Goal: Task Accomplishment & Management: Manage account settings

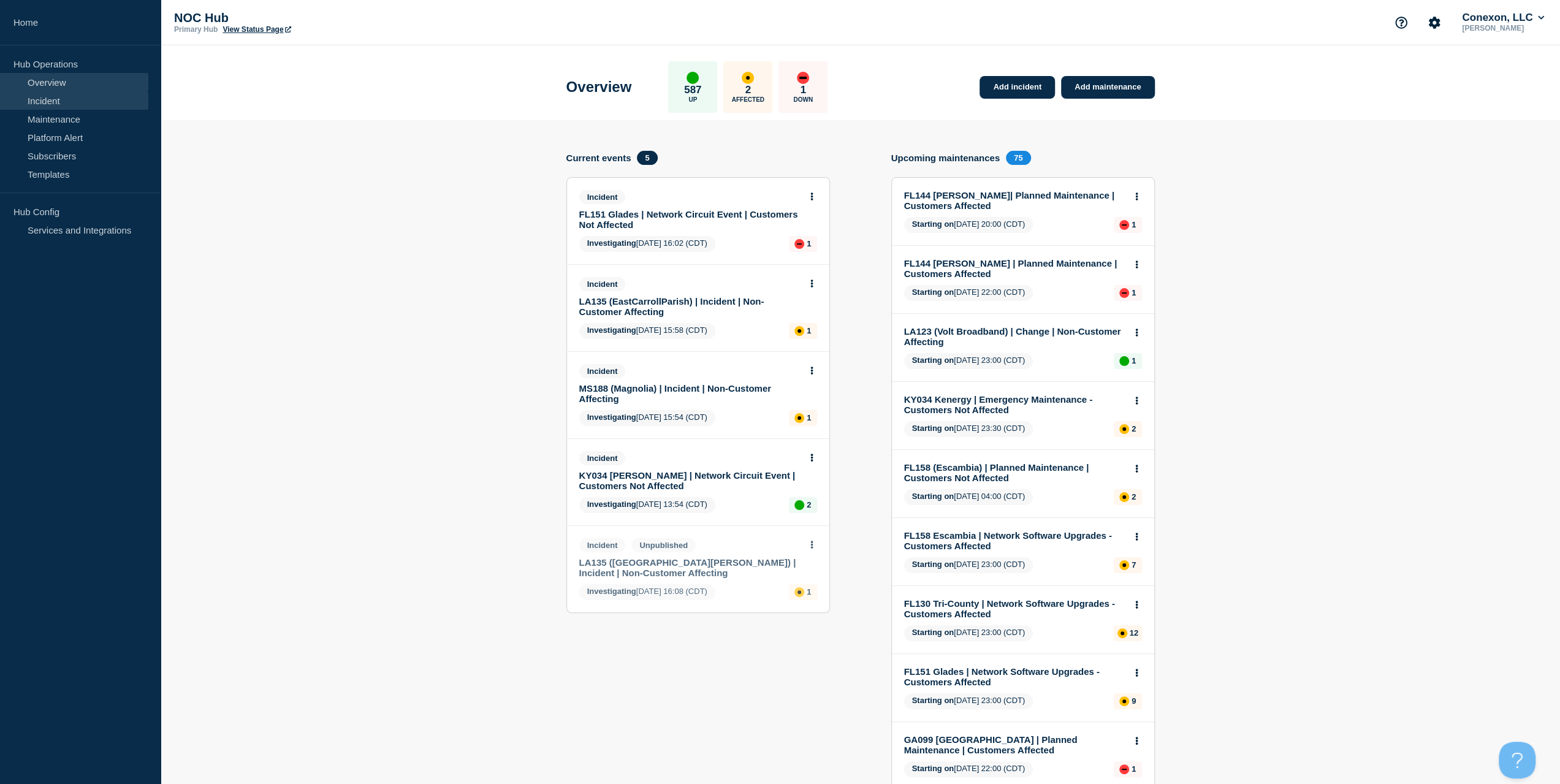
click at [59, 101] on link "Incident" at bounding box center [74, 101] width 148 height 19
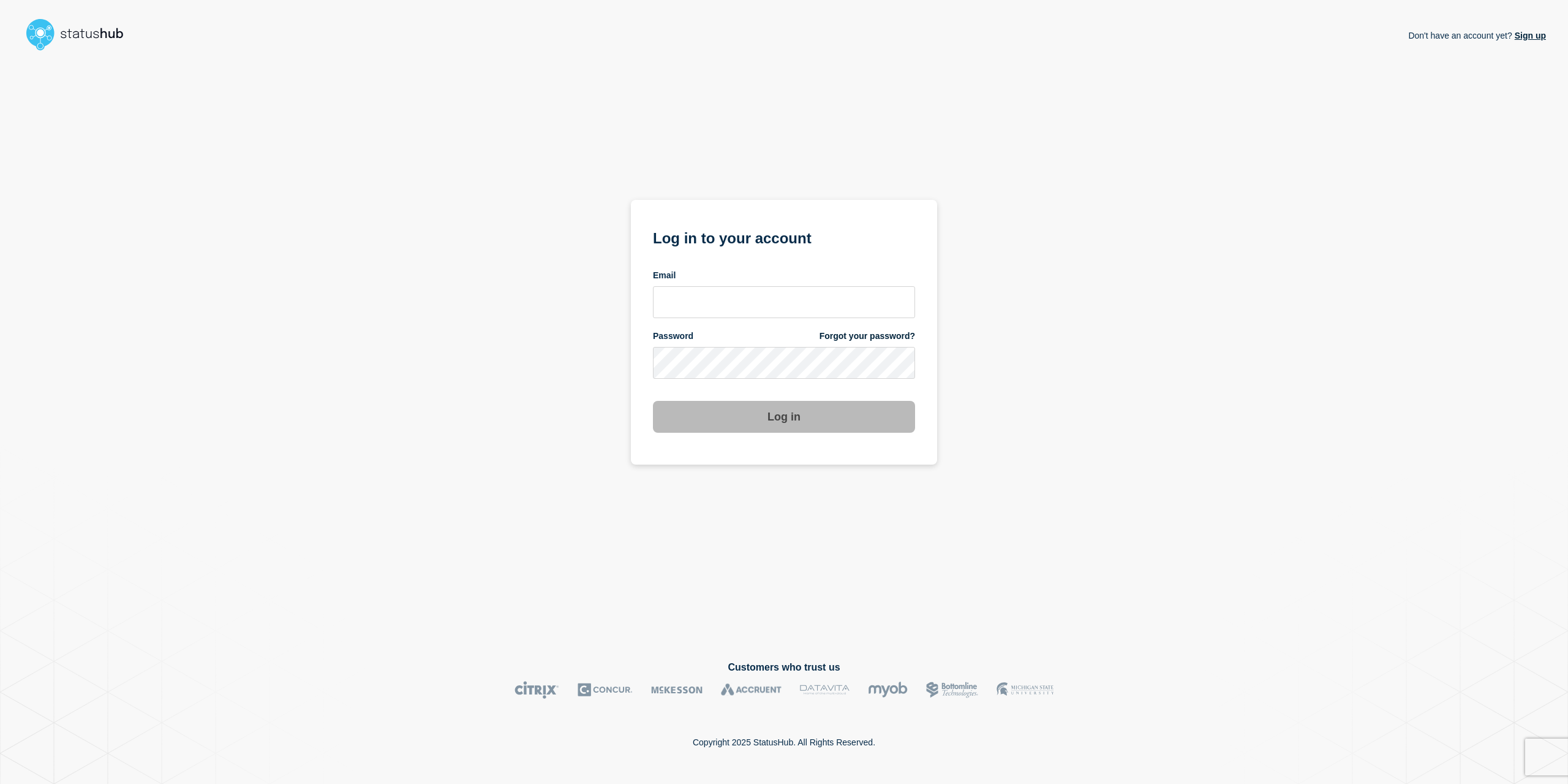
click at [786, 282] on div "Email" at bounding box center [784, 293] width 262 height 49
click at [783, 295] on input "email input" at bounding box center [784, 301] width 262 height 32
type input "caleb.stahr@conexon.us"
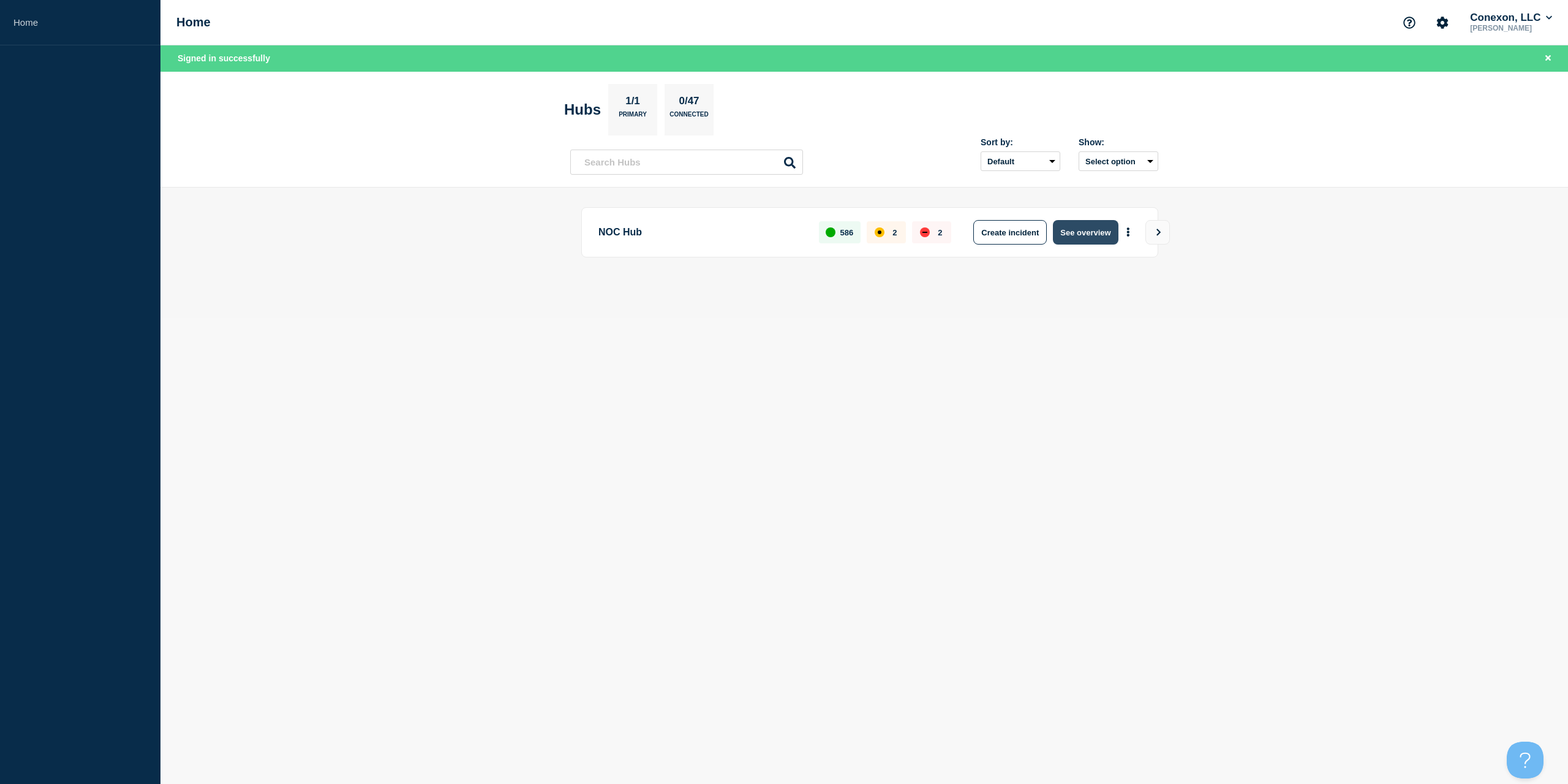
click at [1074, 228] on button "See overview" at bounding box center [1085, 232] width 65 height 25
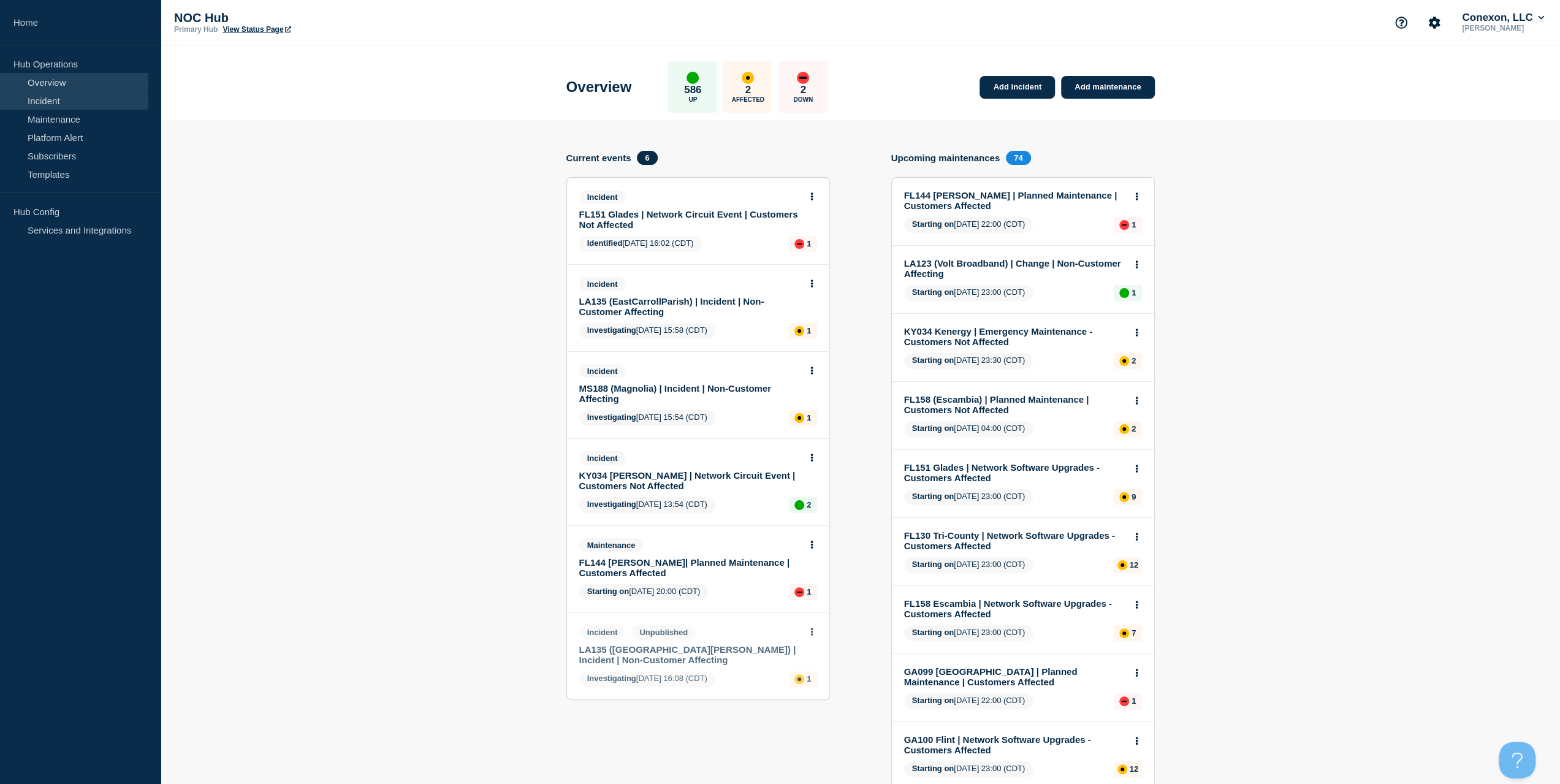
click at [46, 103] on link "Incident" at bounding box center [74, 101] width 148 height 19
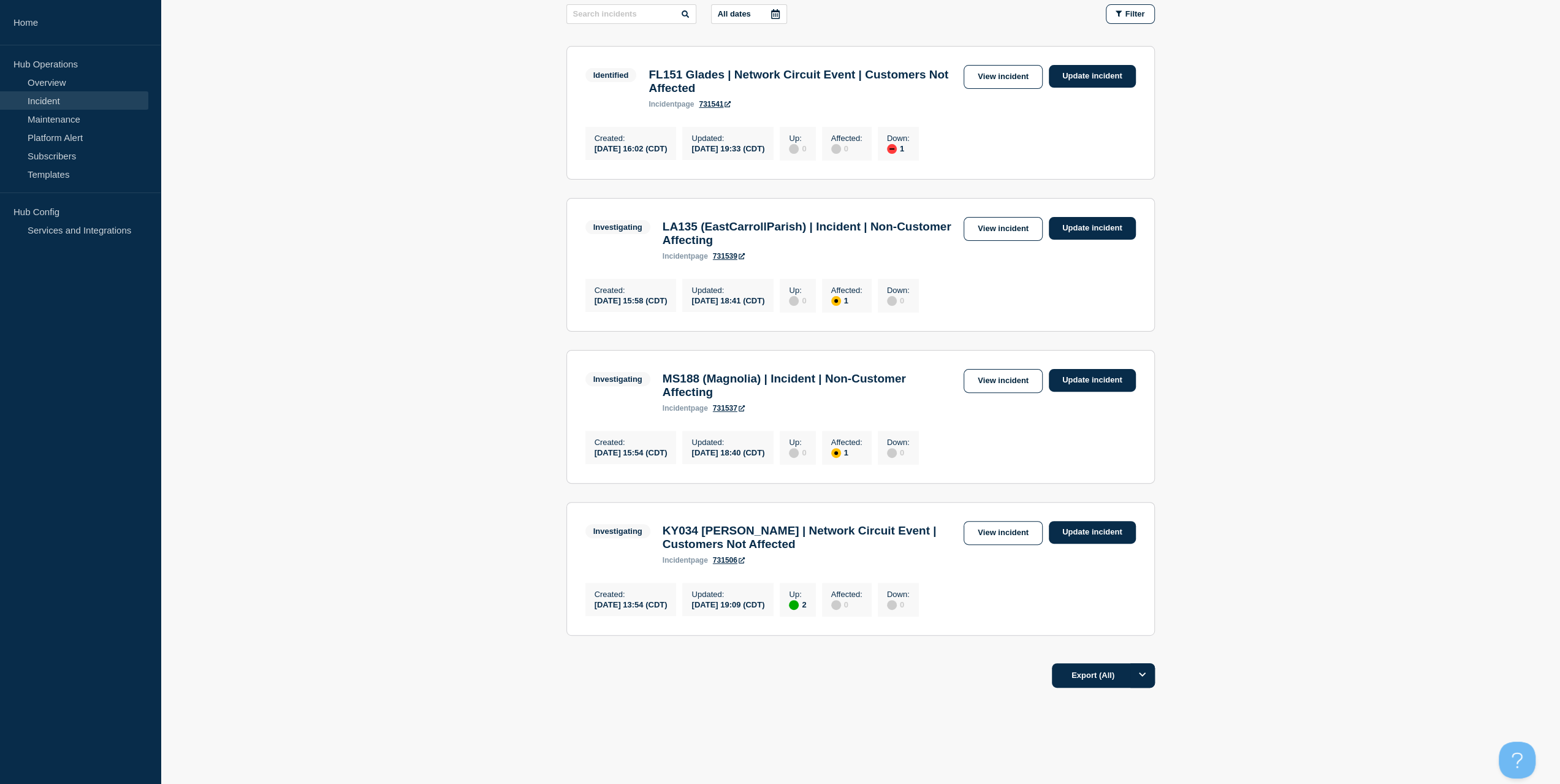
scroll to position [184, 0]
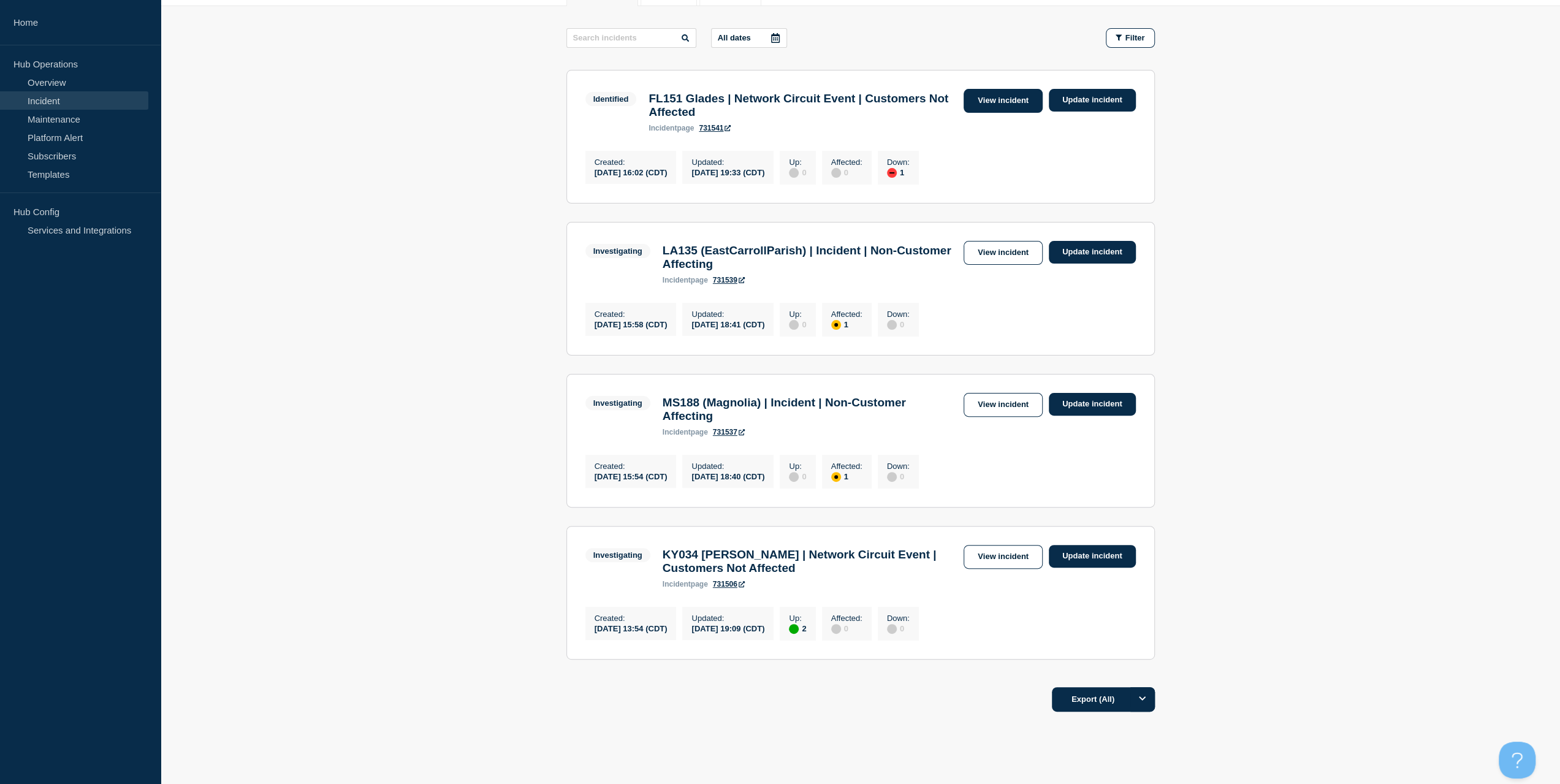
click at [991, 103] on link "View incident" at bounding box center [1003, 101] width 79 height 24
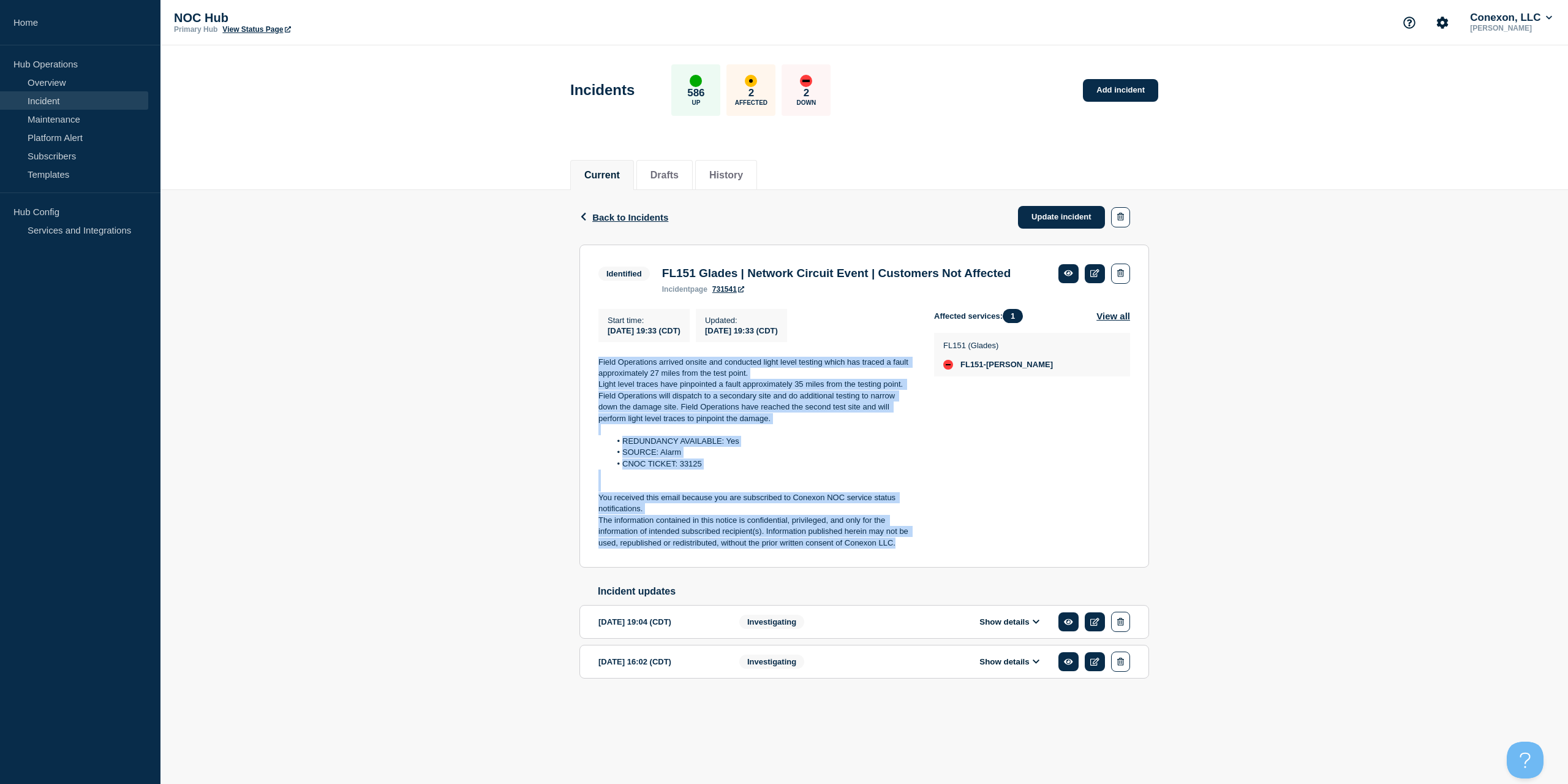
drag, startPoint x: 906, startPoint y: 561, endPoint x: 577, endPoint y: 378, distance: 376.5
click at [577, 378] on div "Back Back to Incidents Update incident Identified FL151 Glades | Network Circui…" at bounding box center [865, 454] width 588 height 528
copy div "Field Operations arrived onsite and conducted light level testing which has tra…"
click at [1034, 210] on link "Update incident" at bounding box center [1062, 217] width 87 height 23
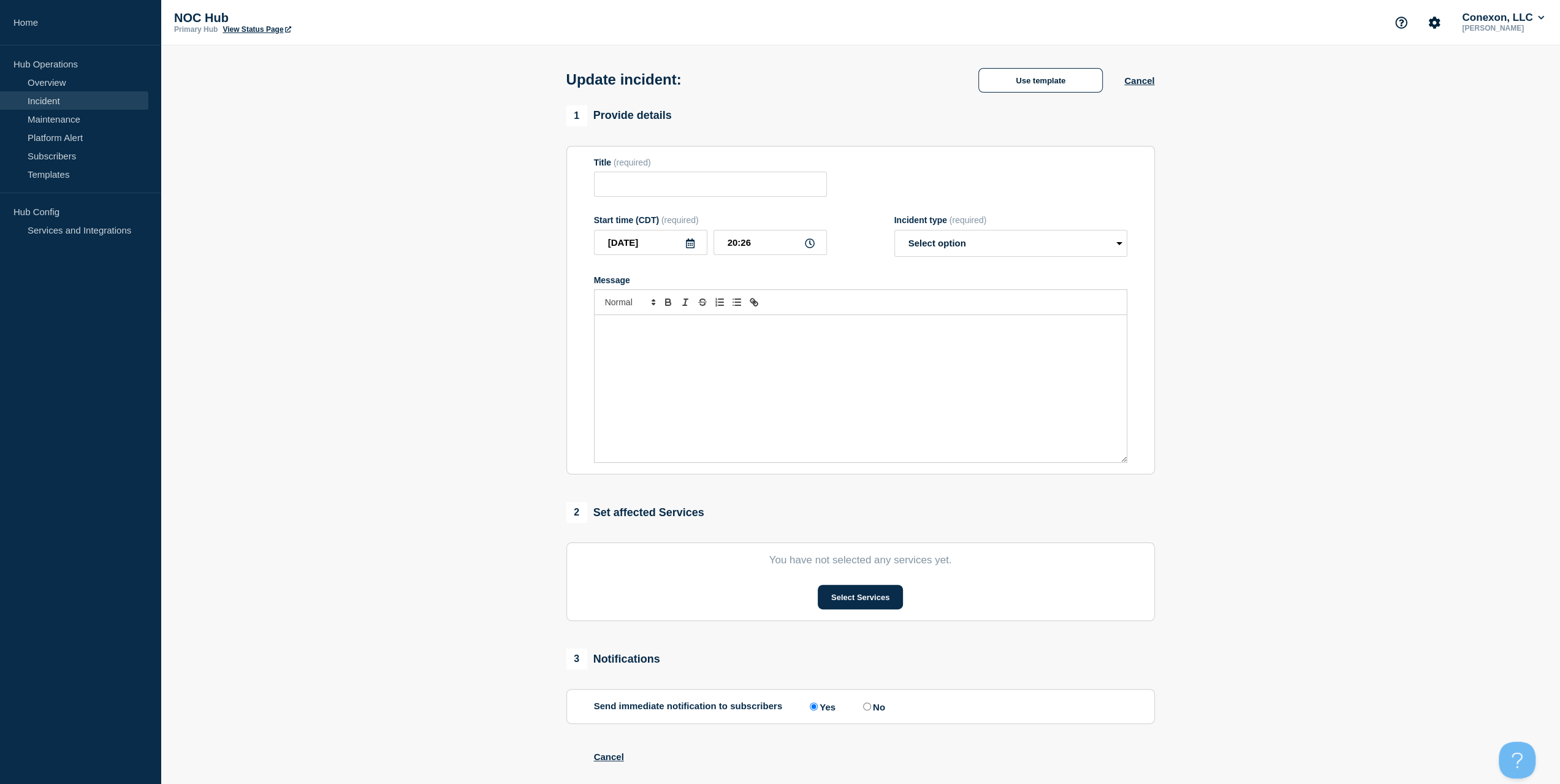
type input "FL151 Glades | Network Circuit Event | Customers Not Affected"
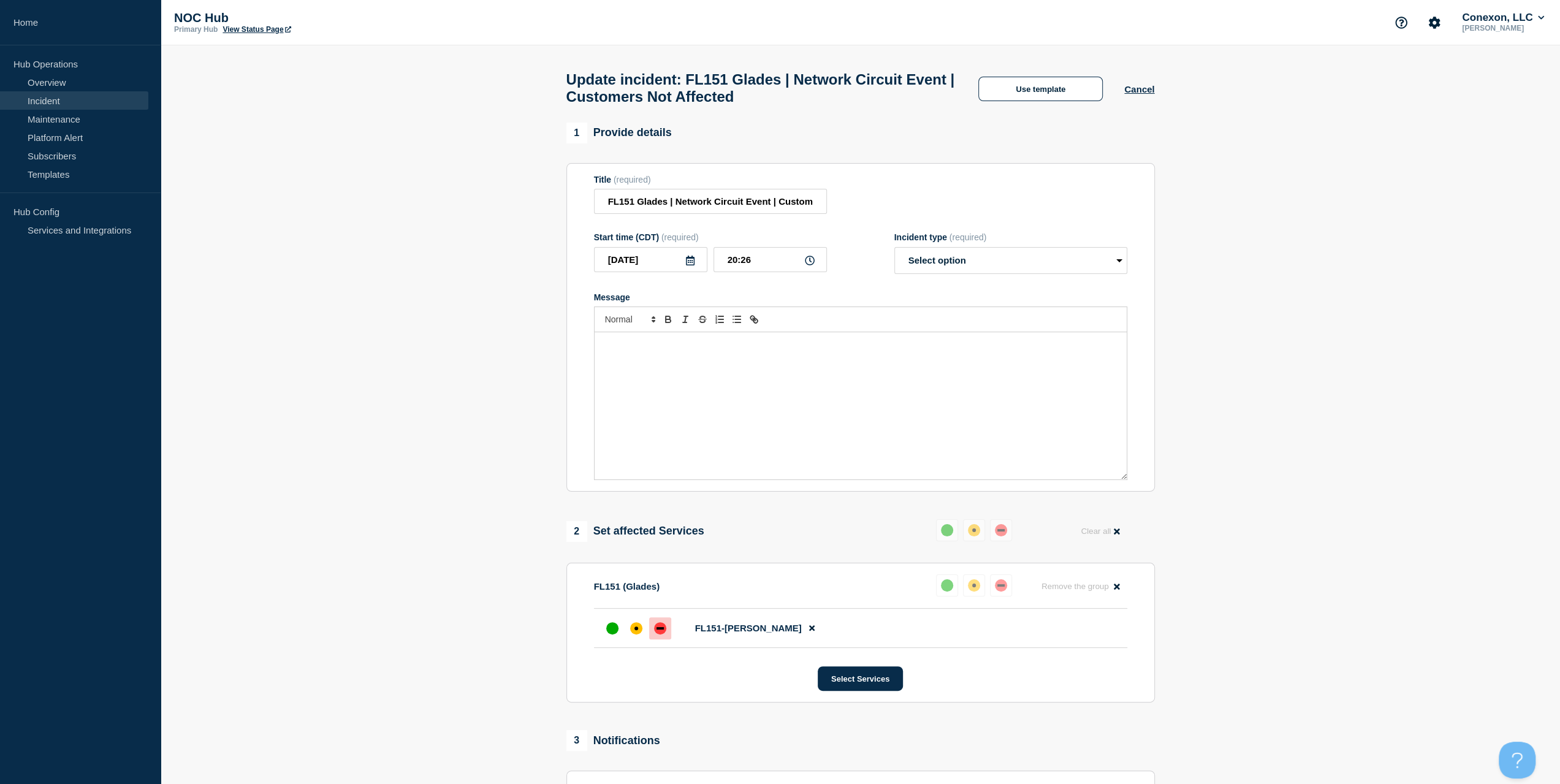
click at [735, 405] on div "Message" at bounding box center [861, 405] width 533 height 147
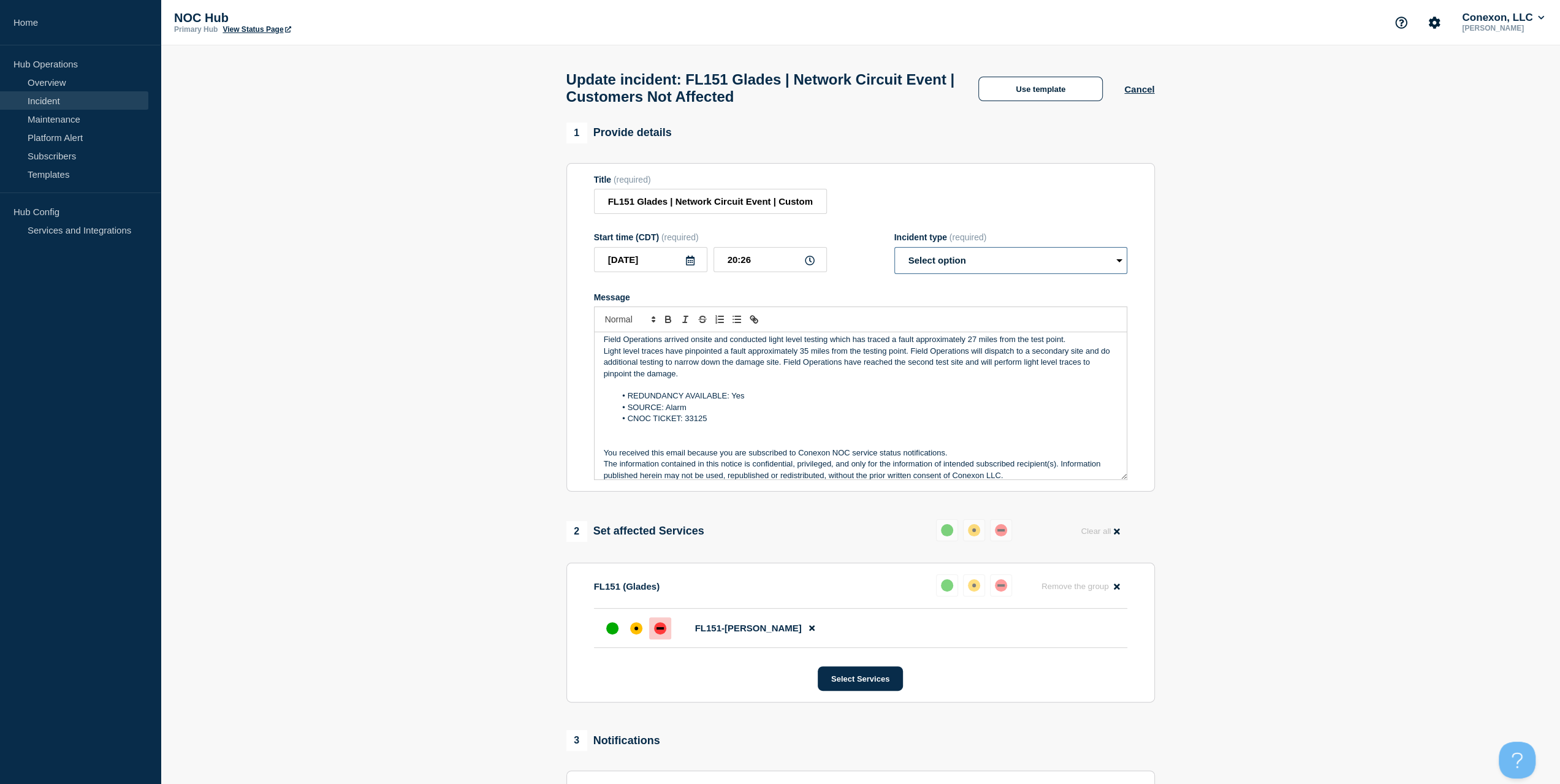
click at [916, 267] on select "Select option Investigating Identified Monitoring Resolved" at bounding box center [1010, 261] width 233 height 27
select select "identified"
click at [894, 253] on select "Select option Investigating Identified Monitoring Resolved" at bounding box center [1010, 261] width 233 height 27
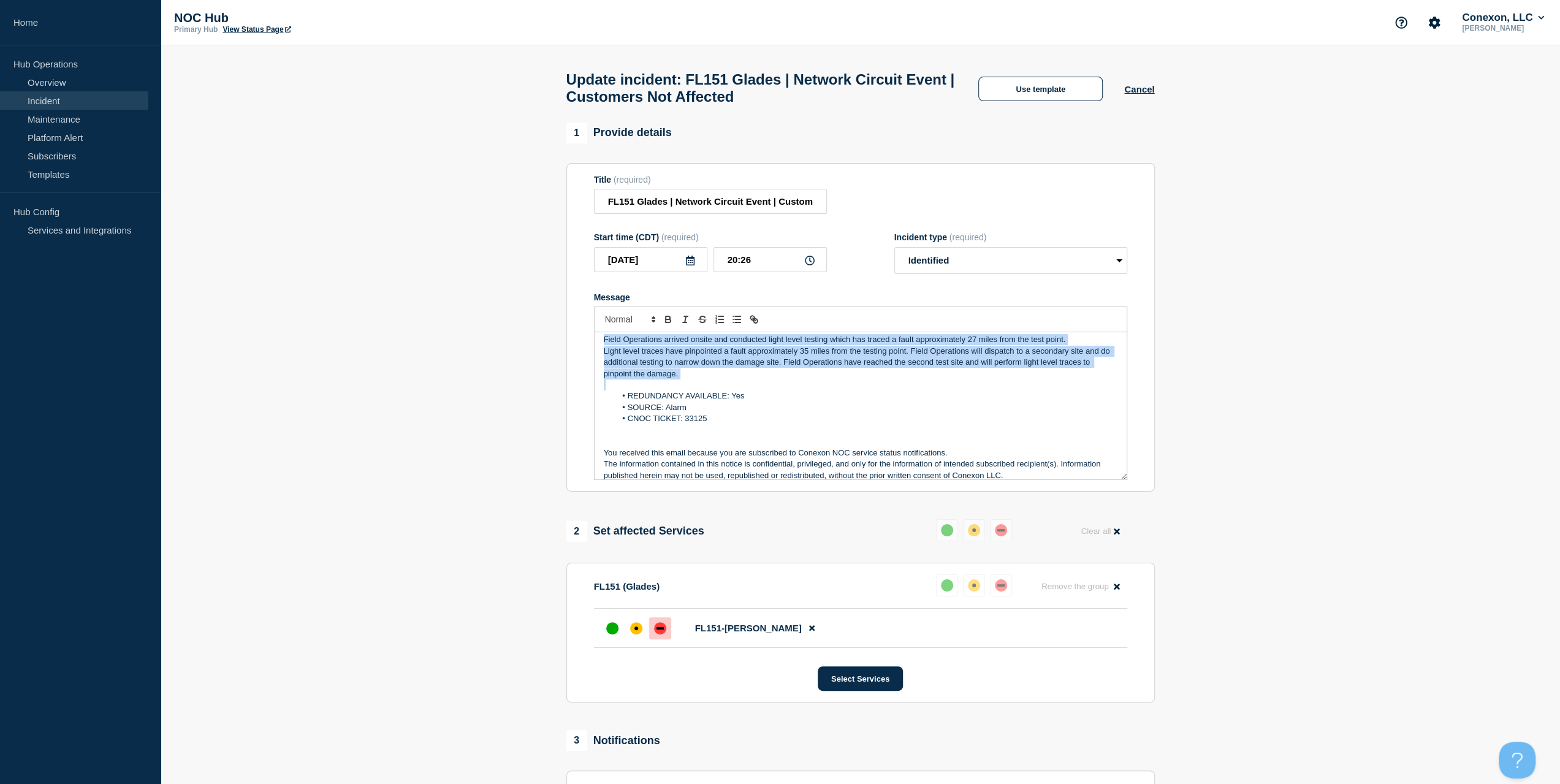
scroll to position [0, 0]
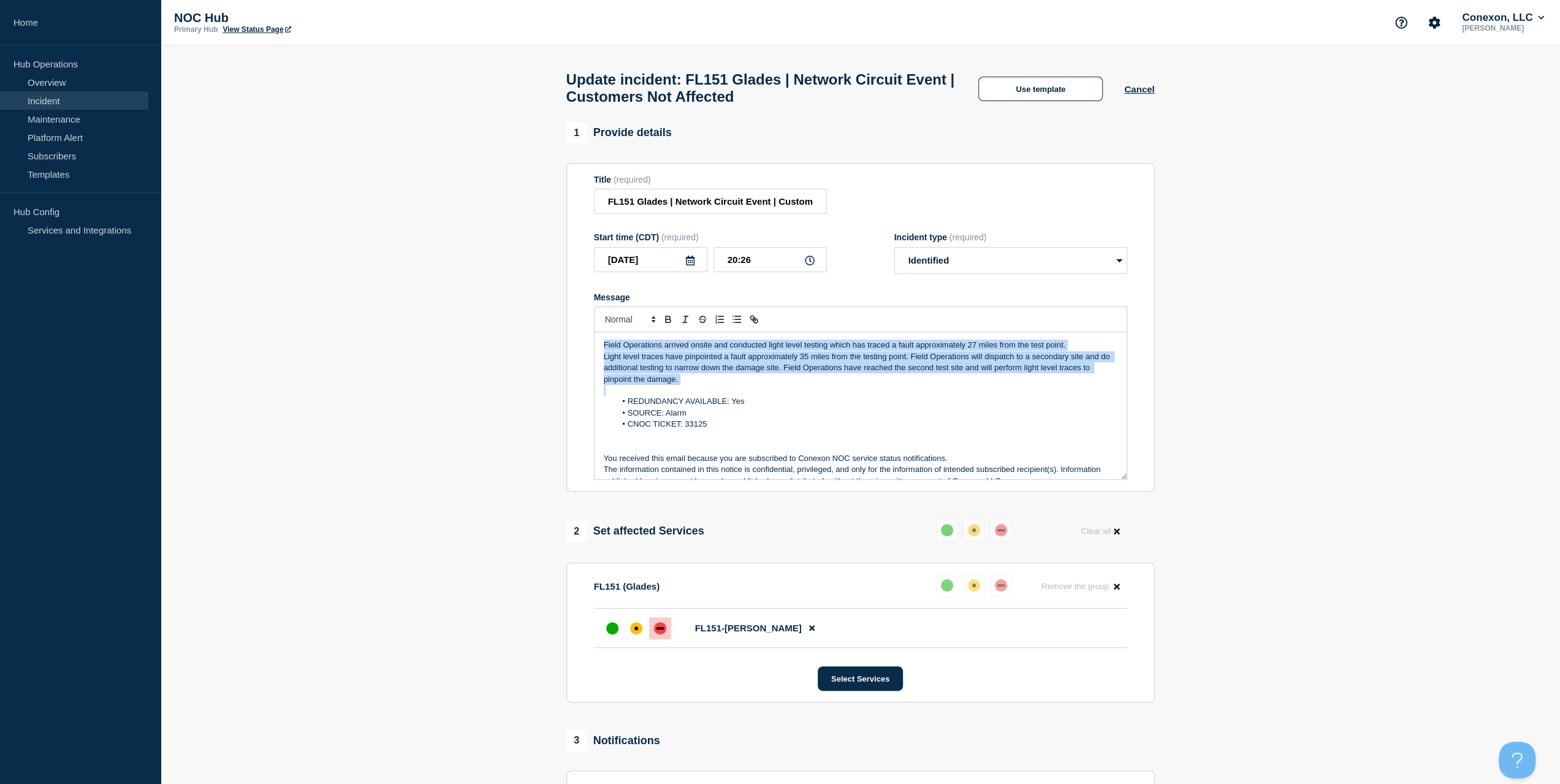
drag, startPoint x: 739, startPoint y: 389, endPoint x: 390, endPoint y: 286, distance: 363.9
click at [390, 286] on section "1 Provide details Title (required) FL151 Glades | Network Circuit Event | Custo…" at bounding box center [860, 595] width 1400 height 945
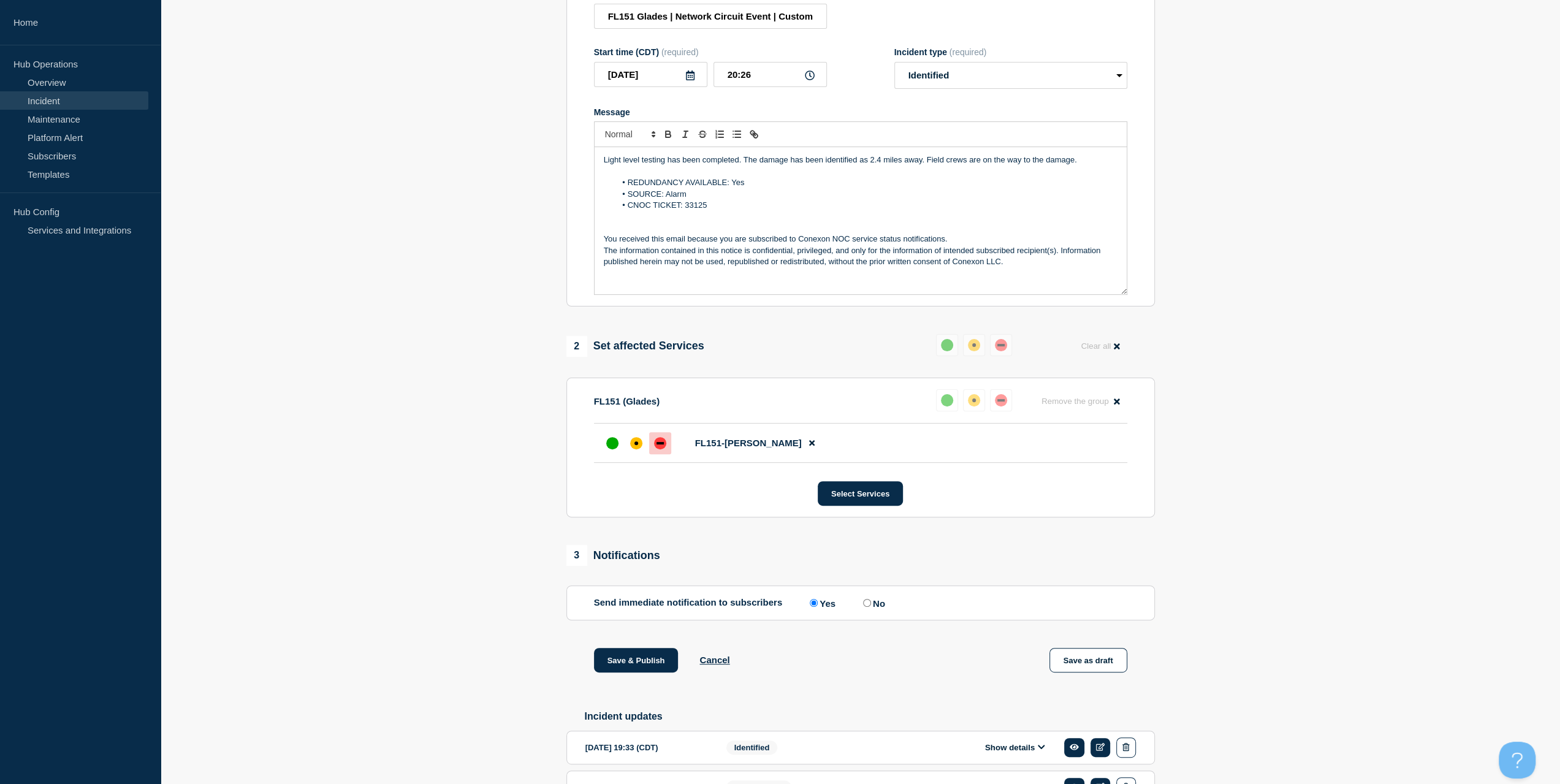
scroll to position [306, 0]
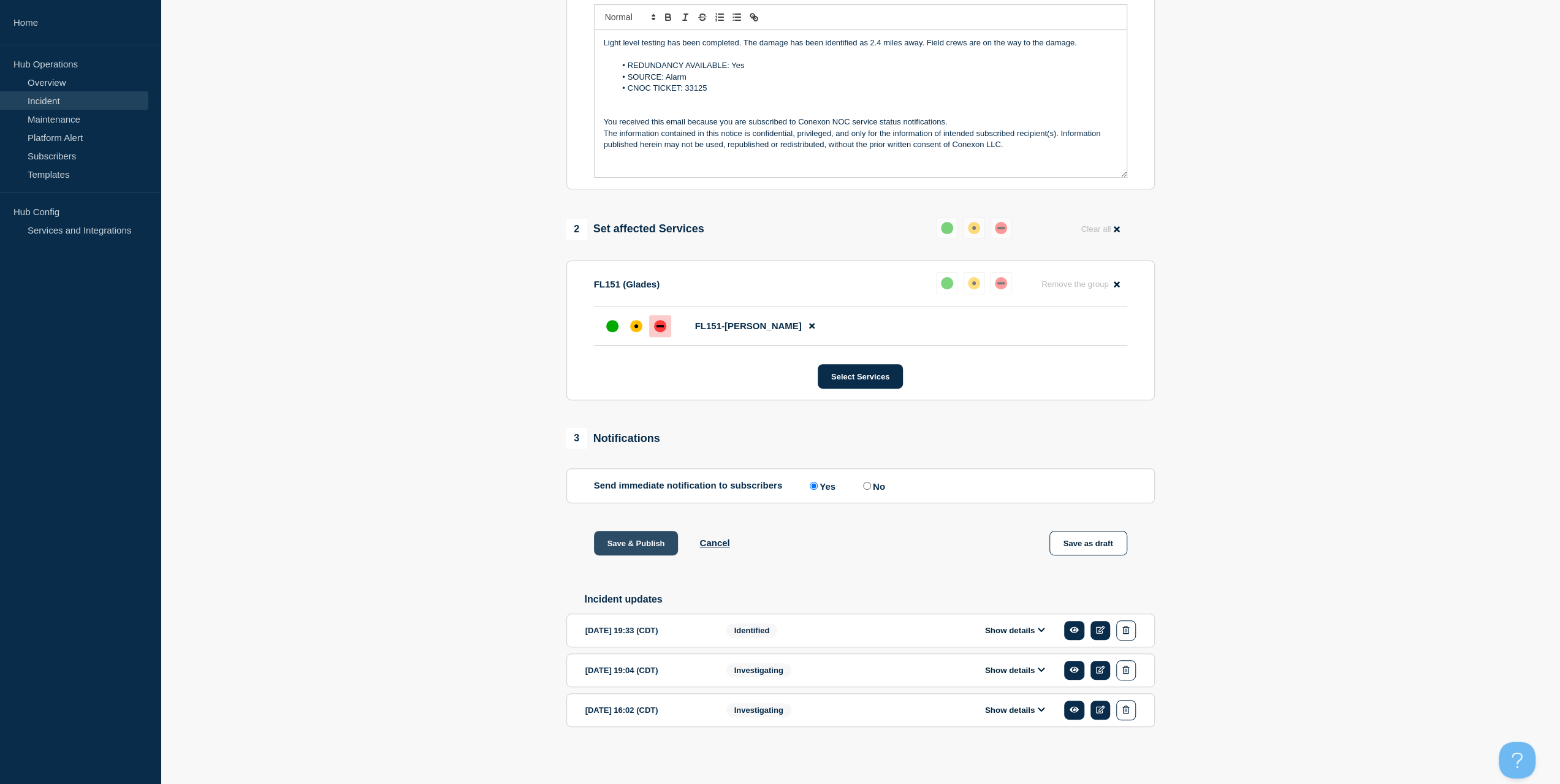
click at [631, 536] on button "Save & Publish" at bounding box center [636, 543] width 84 height 25
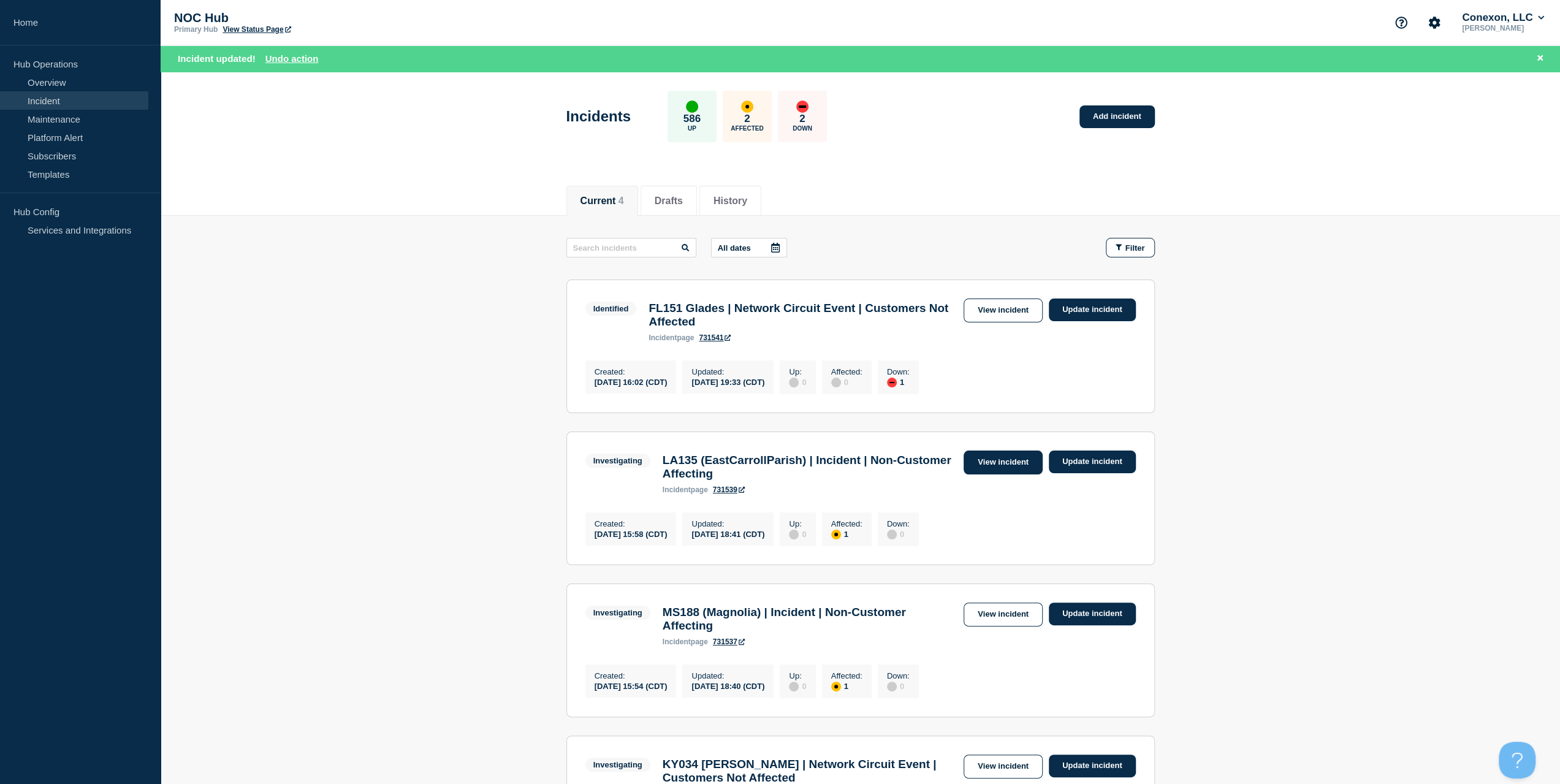
click at [985, 467] on link "View incident" at bounding box center [1003, 462] width 79 height 24
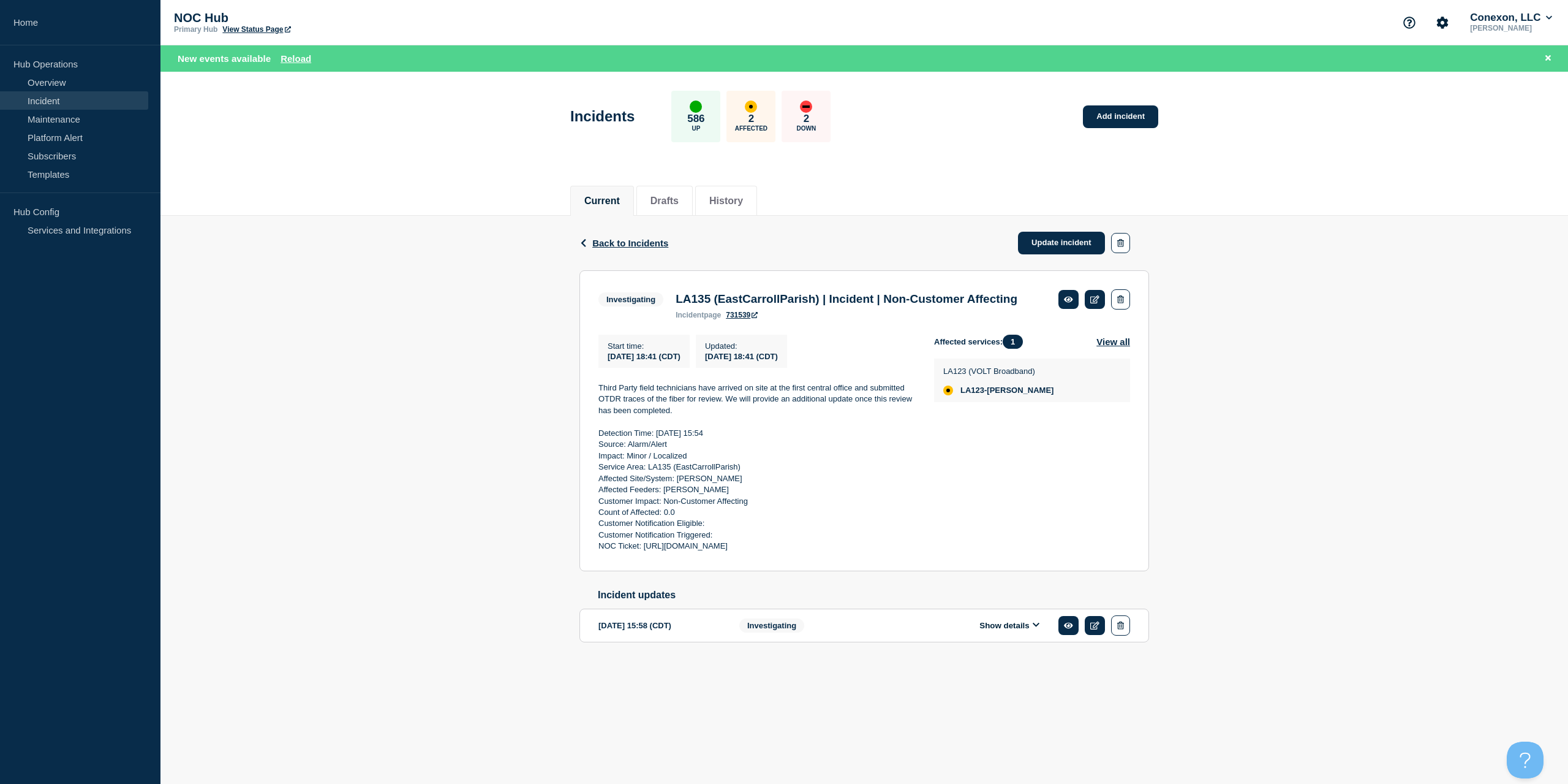
drag, startPoint x: 911, startPoint y: 563, endPoint x: 564, endPoint y: 394, distance: 386.0
click at [564, 394] on div "Back Back to Incidents Update incident Investigating LA135 (EastCarrollParish) …" at bounding box center [864, 448] width 1408 height 465
copy div "Third Party field technicians have arrived on site at the first central office …"
click at [1049, 238] on link "Update incident" at bounding box center [1062, 243] width 87 height 23
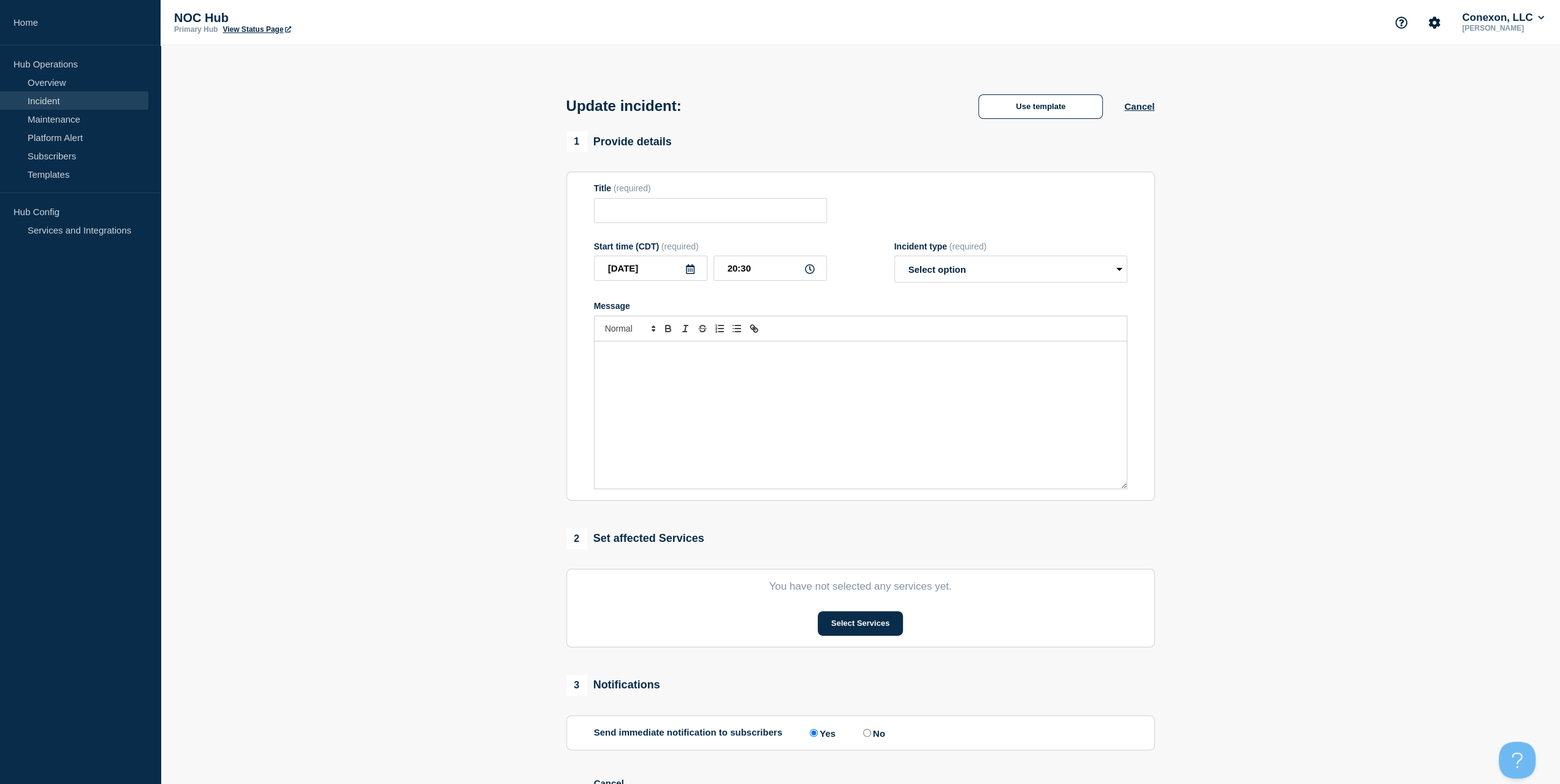
click at [794, 358] on div "Message" at bounding box center [861, 415] width 533 height 147
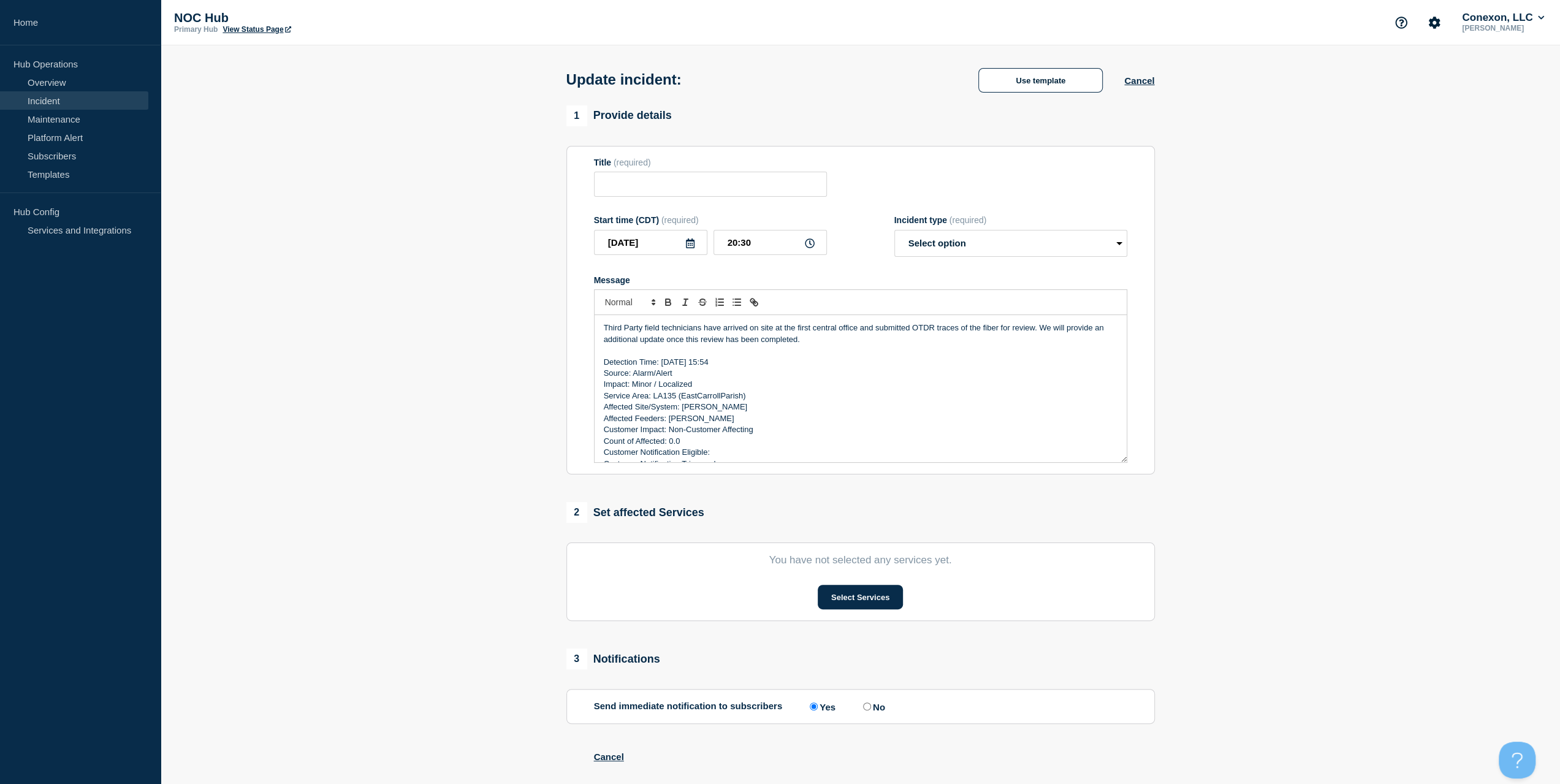
scroll to position [17, 0]
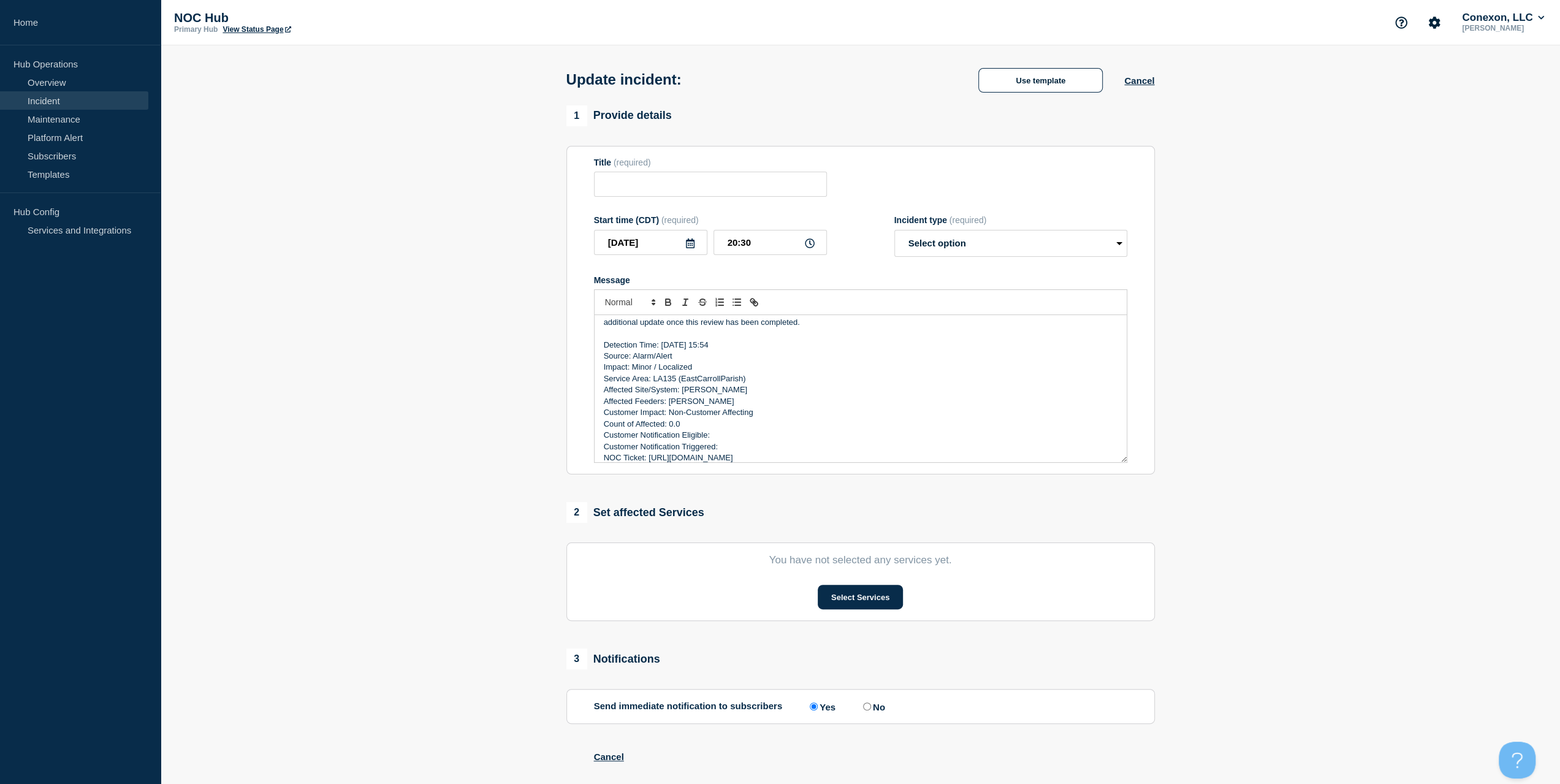
type input "LA135 (EastCarrollParish) | Incident | Non-Customer Affecting"
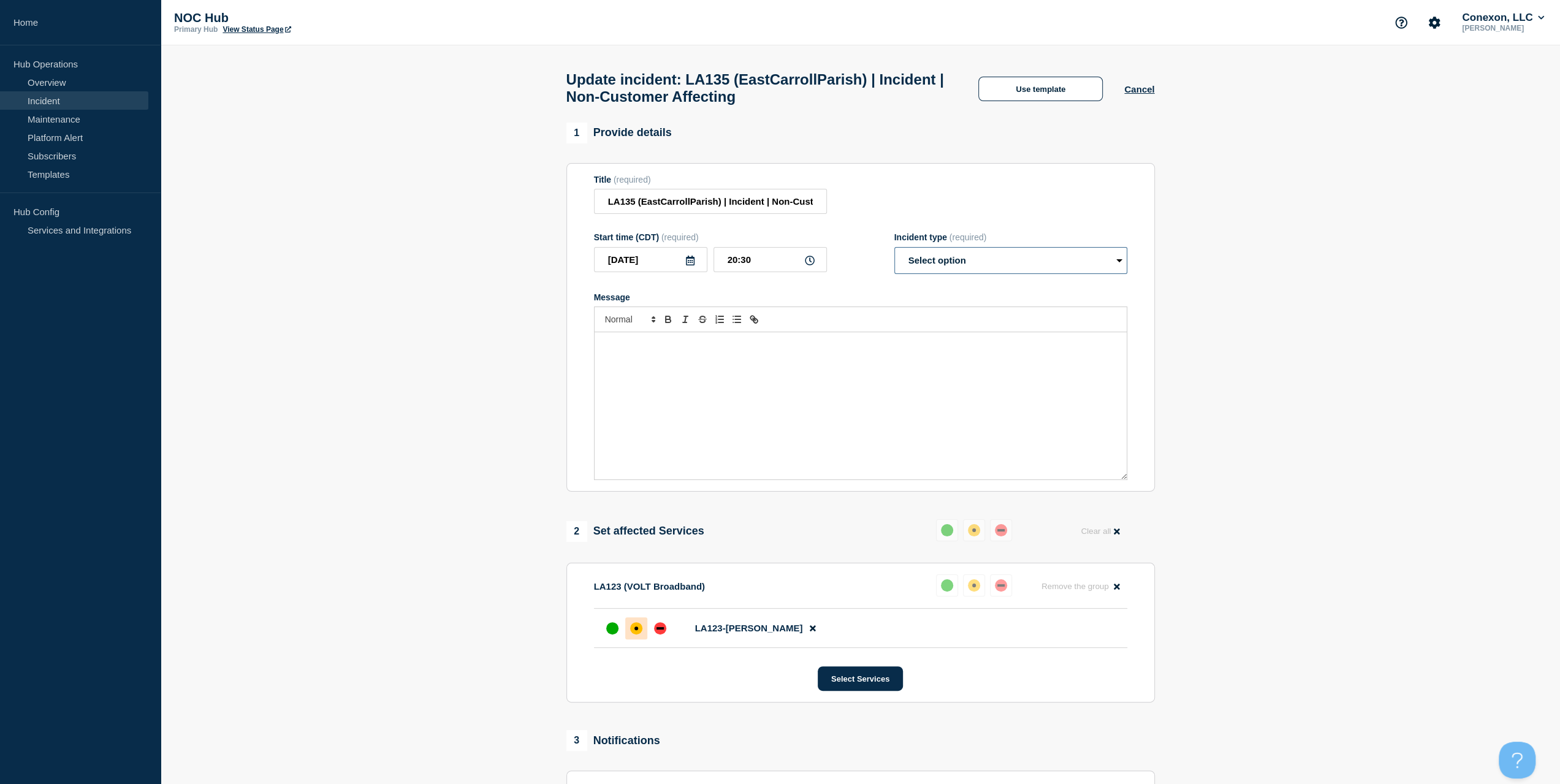
click at [926, 253] on select "Select option Investigating Identified Monitoring Resolved" at bounding box center [1010, 261] width 233 height 27
click at [725, 396] on div "Message" at bounding box center [861, 405] width 533 height 147
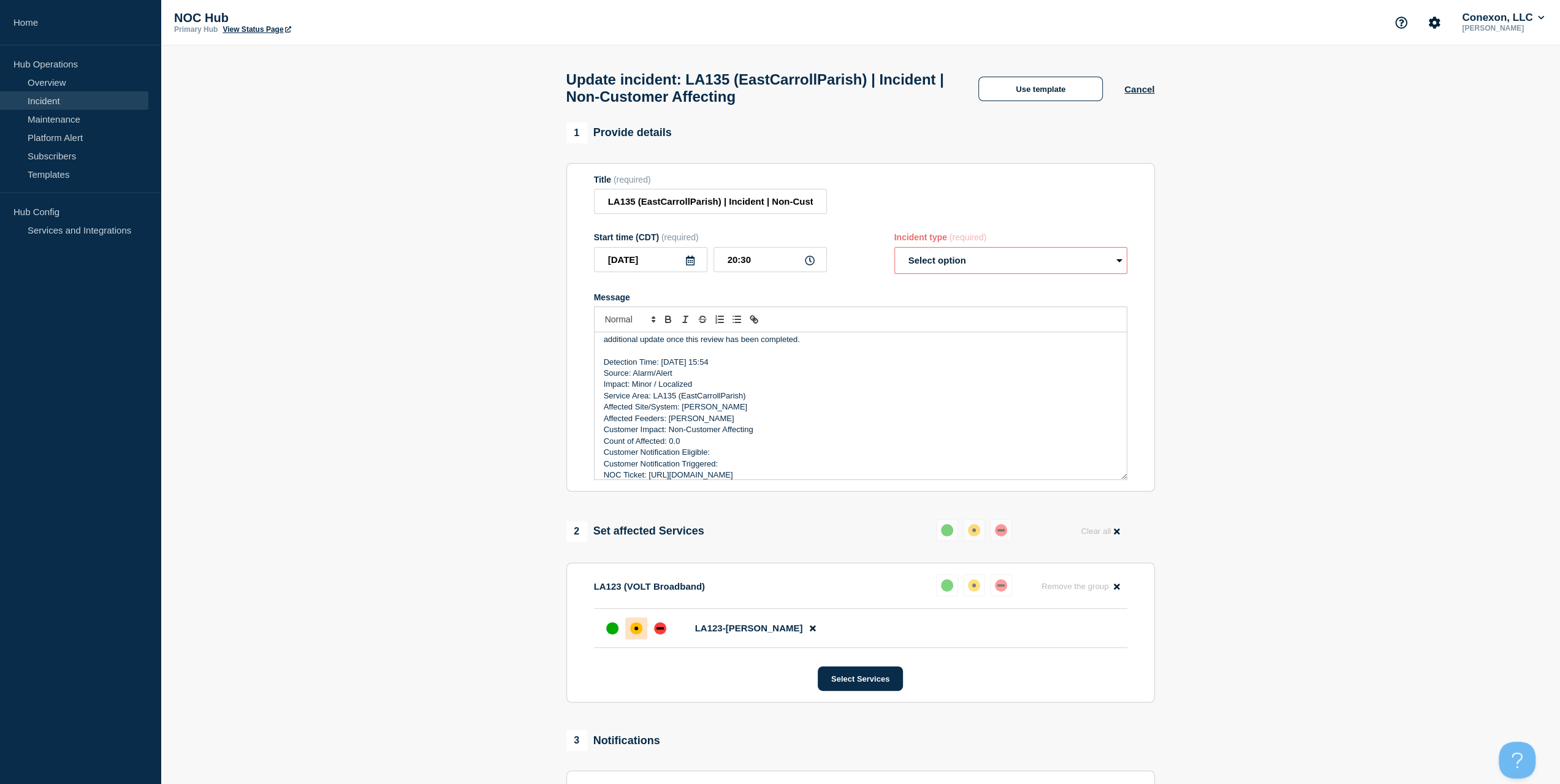
click at [985, 260] on select "Select option Investigating Identified Monitoring Resolved" at bounding box center [1010, 261] width 233 height 27
click at [894, 253] on select "Select option Investigating Identified Monitoring Resolved" at bounding box center [1010, 261] width 233 height 27
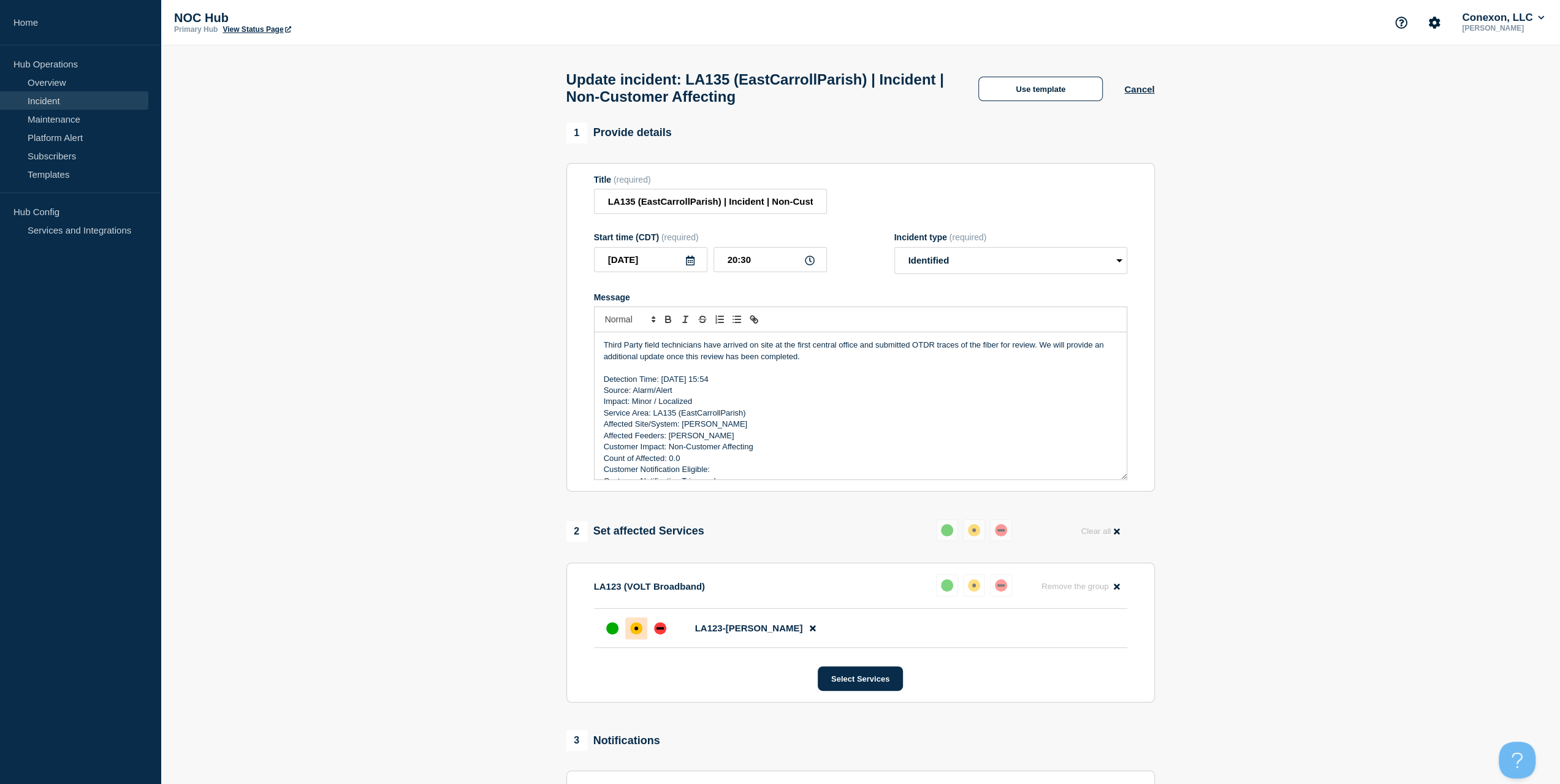
click at [977, 284] on form "Title (required) LA135 (EastCarrollParish) | Incident | Non-Customer Affecting …" at bounding box center [860, 328] width 533 height 305
click at [971, 273] on select "Select option Investigating Identified Monitoring Resolved" at bounding box center [1010, 261] width 233 height 27
select select "investigating"
click at [894, 253] on select "Select option Investigating Identified Monitoring Resolved" at bounding box center [1010, 261] width 233 height 27
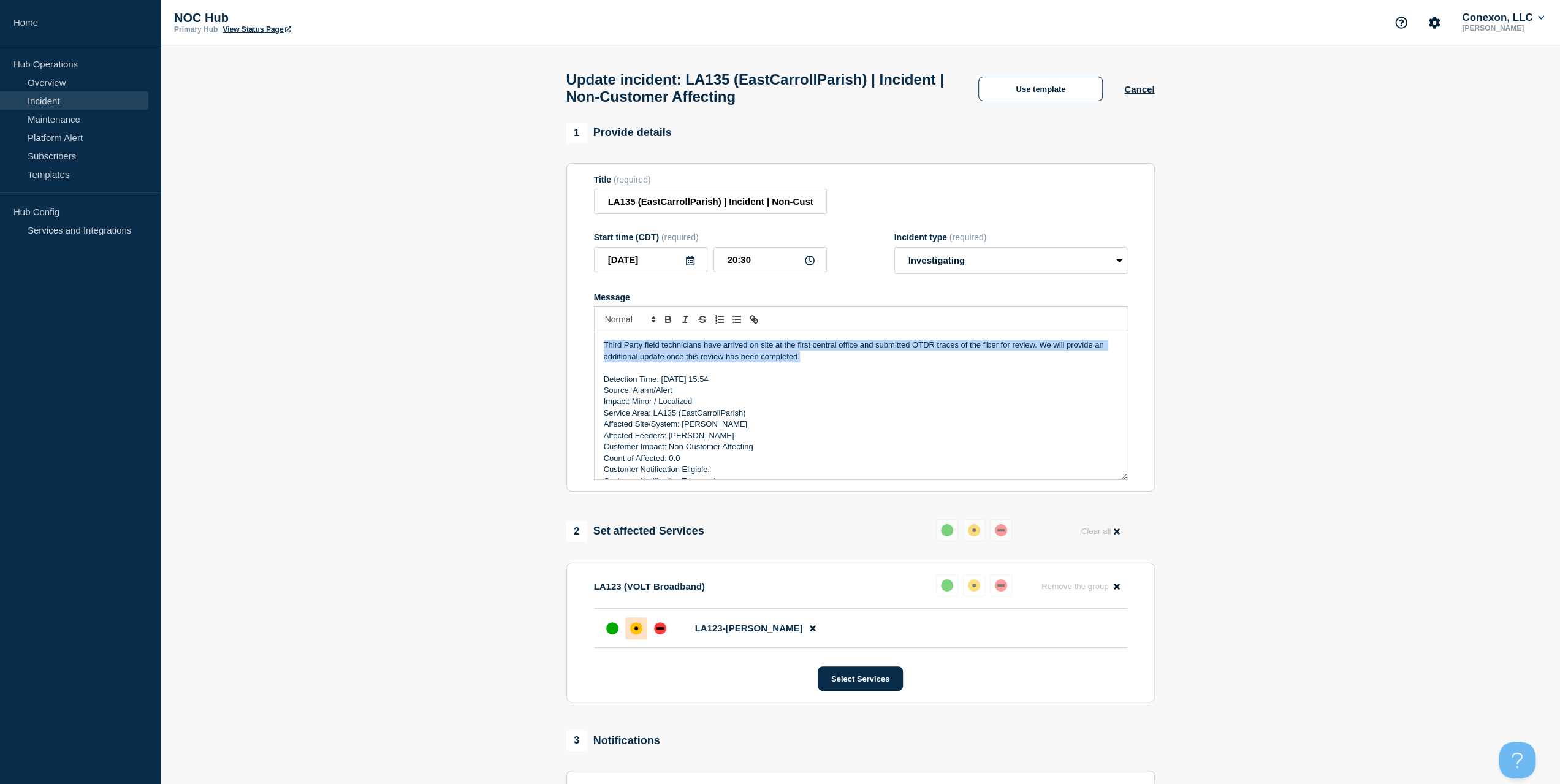
drag, startPoint x: 826, startPoint y: 366, endPoint x: 429, endPoint y: 289, distance: 404.4
click at [426, 295] on section "1 Provide details Title (required) LA135 (EastCarrollParish) | Incident | Non-C…" at bounding box center [860, 575] width 1400 height 905
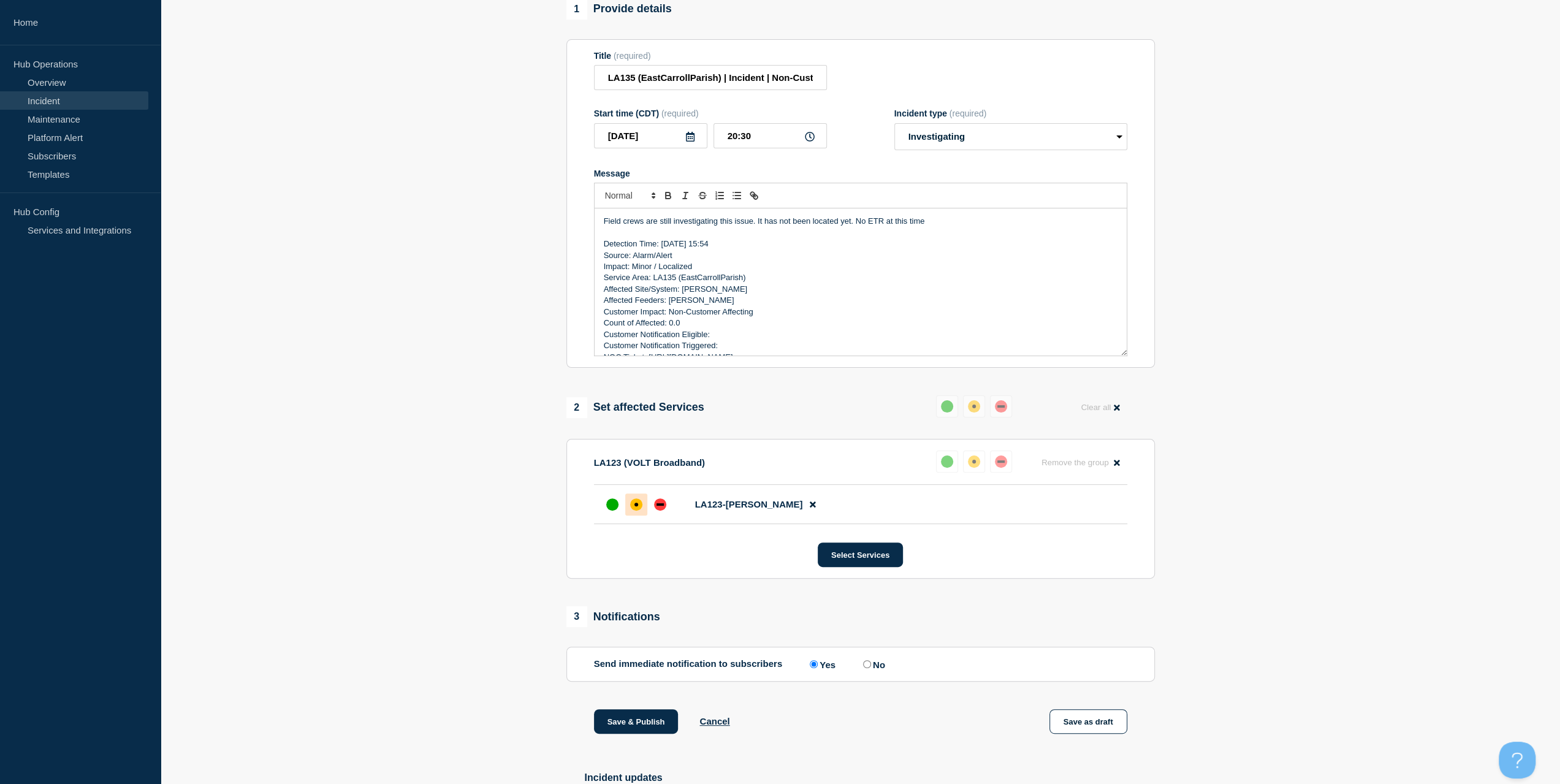
scroll to position [269, 0]
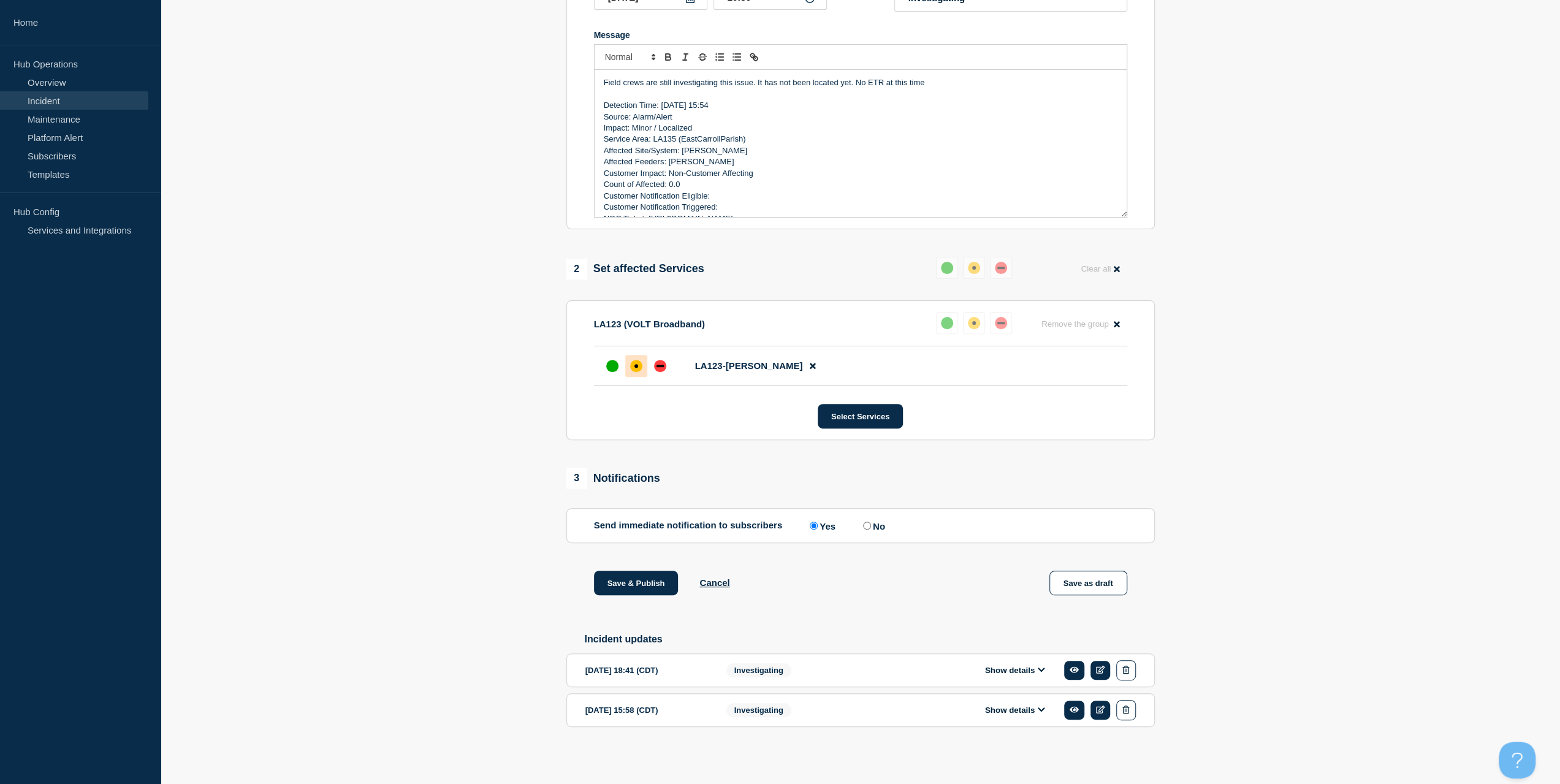
click at [623, 566] on div "1 Provide details Title (required) LA135 (EastCarrollParish) | Incident | Non-C…" at bounding box center [860, 312] width 602 height 905
click at [665, 581] on button "Save & Publish" at bounding box center [636, 583] width 84 height 25
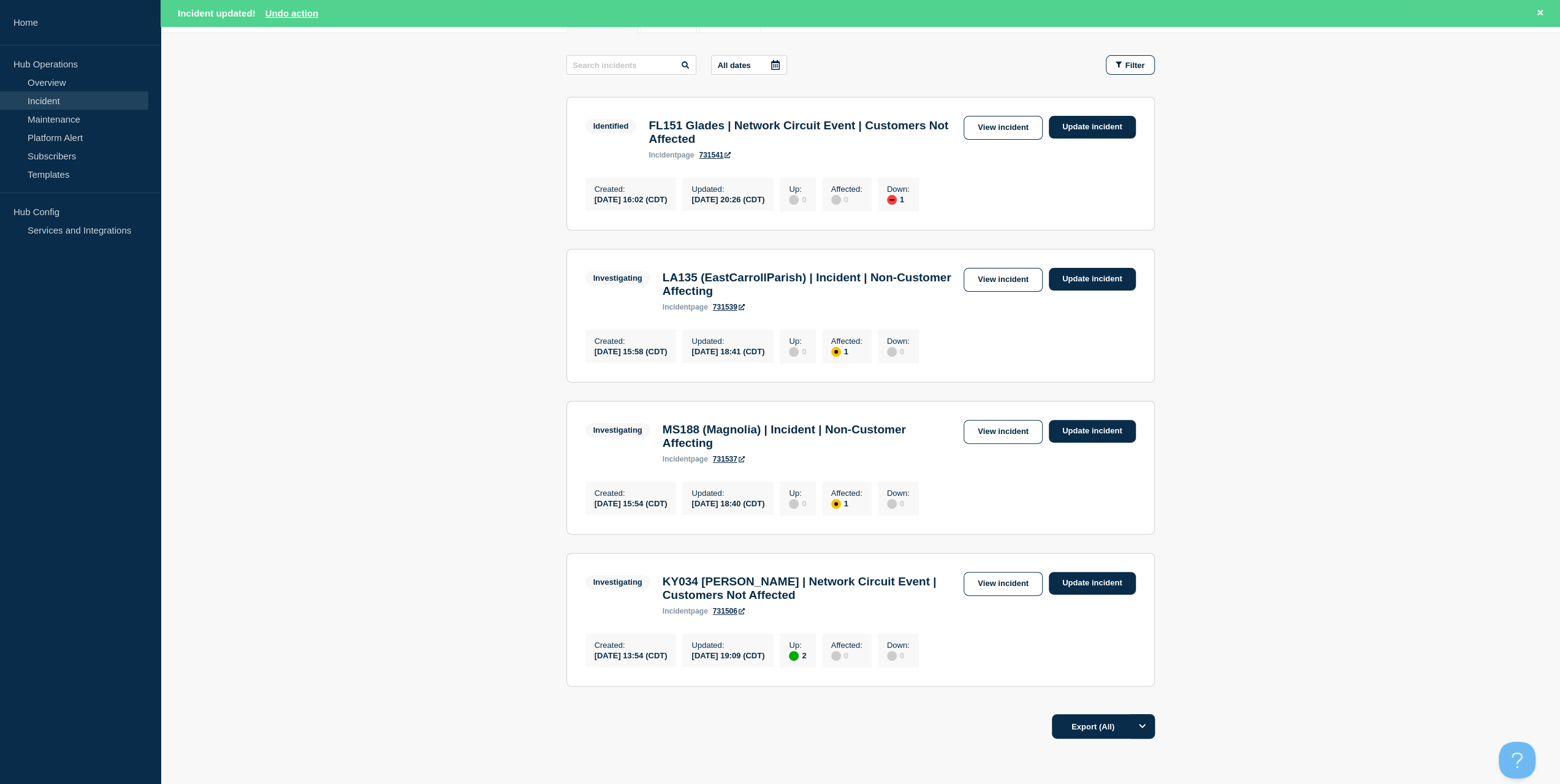
scroll to position [184, 0]
click at [978, 443] on link "View incident" at bounding box center [1003, 431] width 79 height 24
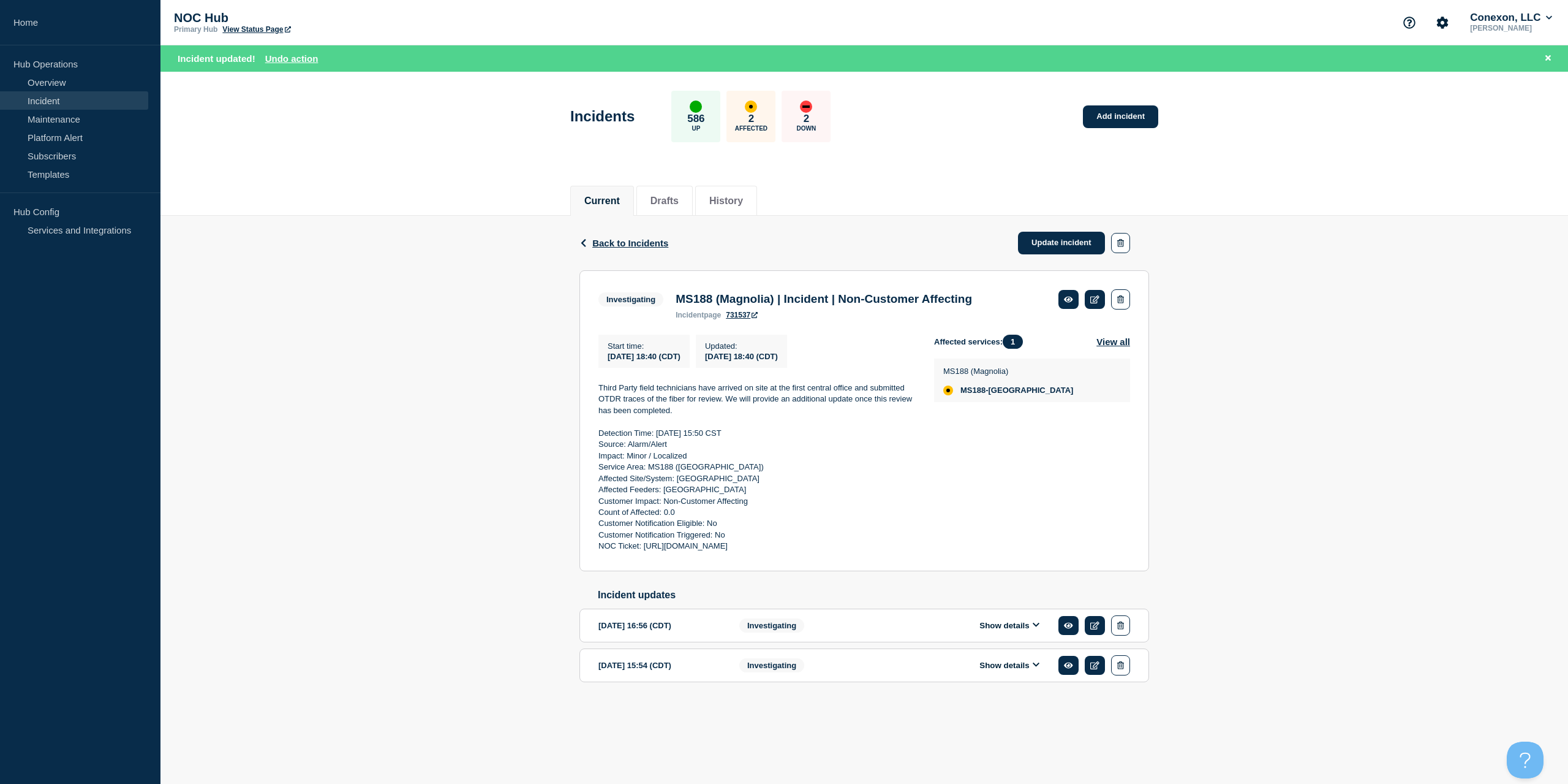
copy div "Third Party field technicians have arrived on site at the first central office …"
drag, startPoint x: 806, startPoint y: 522, endPoint x: 565, endPoint y: 383, distance: 278.2
click at [547, 391] on div "Back Back to Incidents Update incident Investigating MS188 (Magnolia) | Inciden…" at bounding box center [864, 468] width 1408 height 505
click at [1040, 248] on link "Update incident" at bounding box center [1062, 243] width 87 height 23
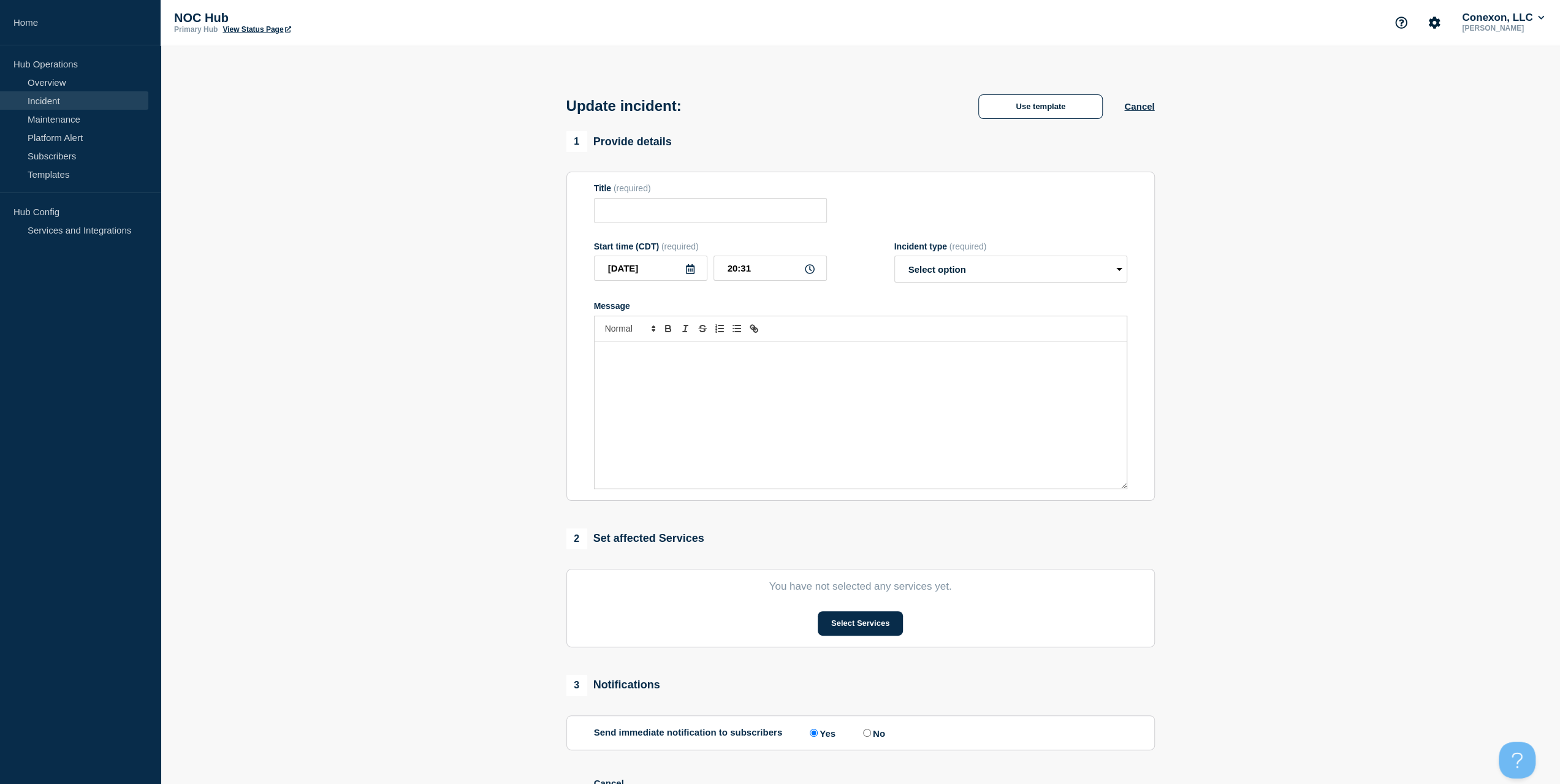
type input "MS188 (Magnolia) | Incident | Non-Customer Affecting"
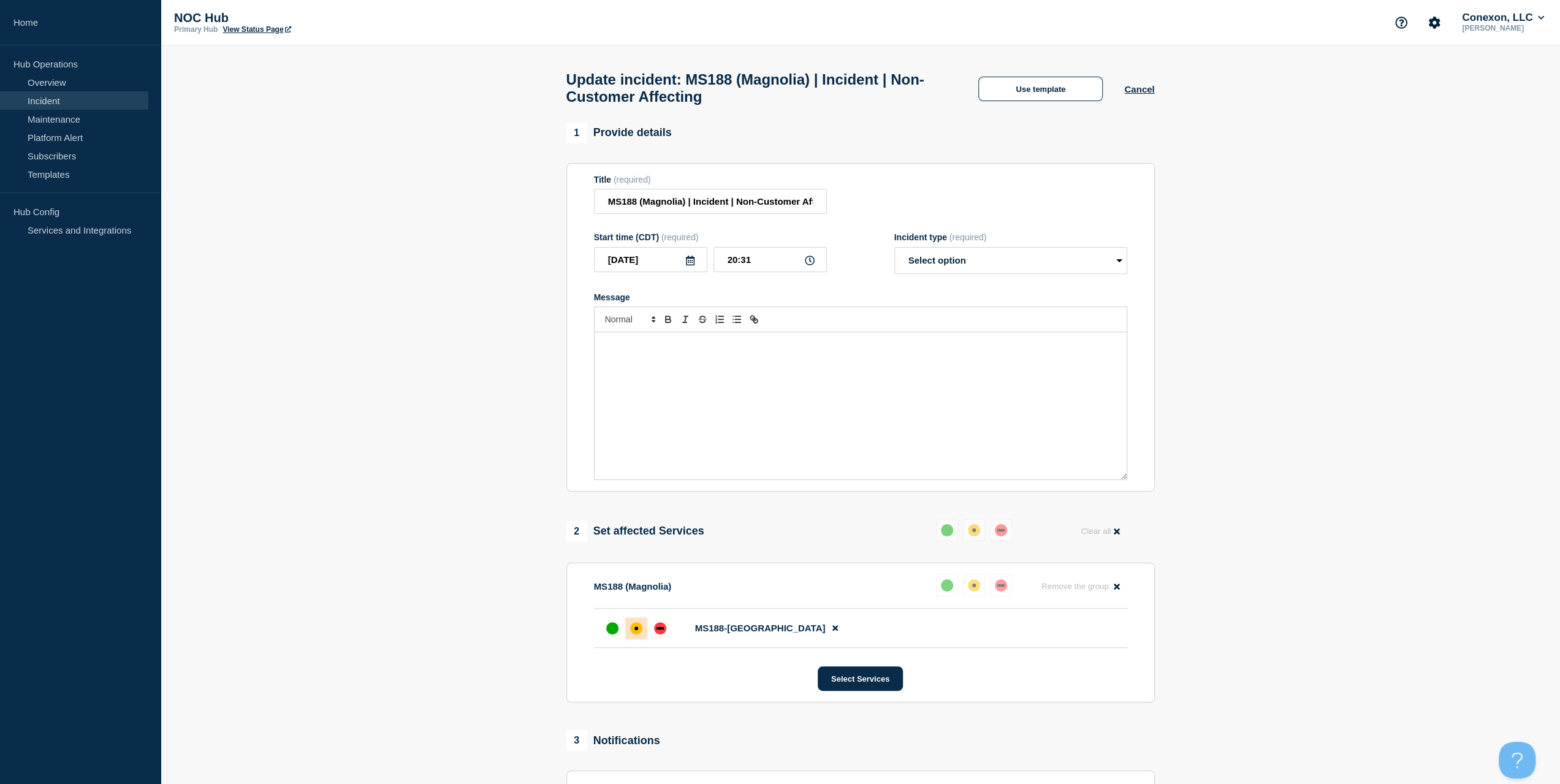
click at [832, 405] on div "Message" at bounding box center [861, 405] width 533 height 147
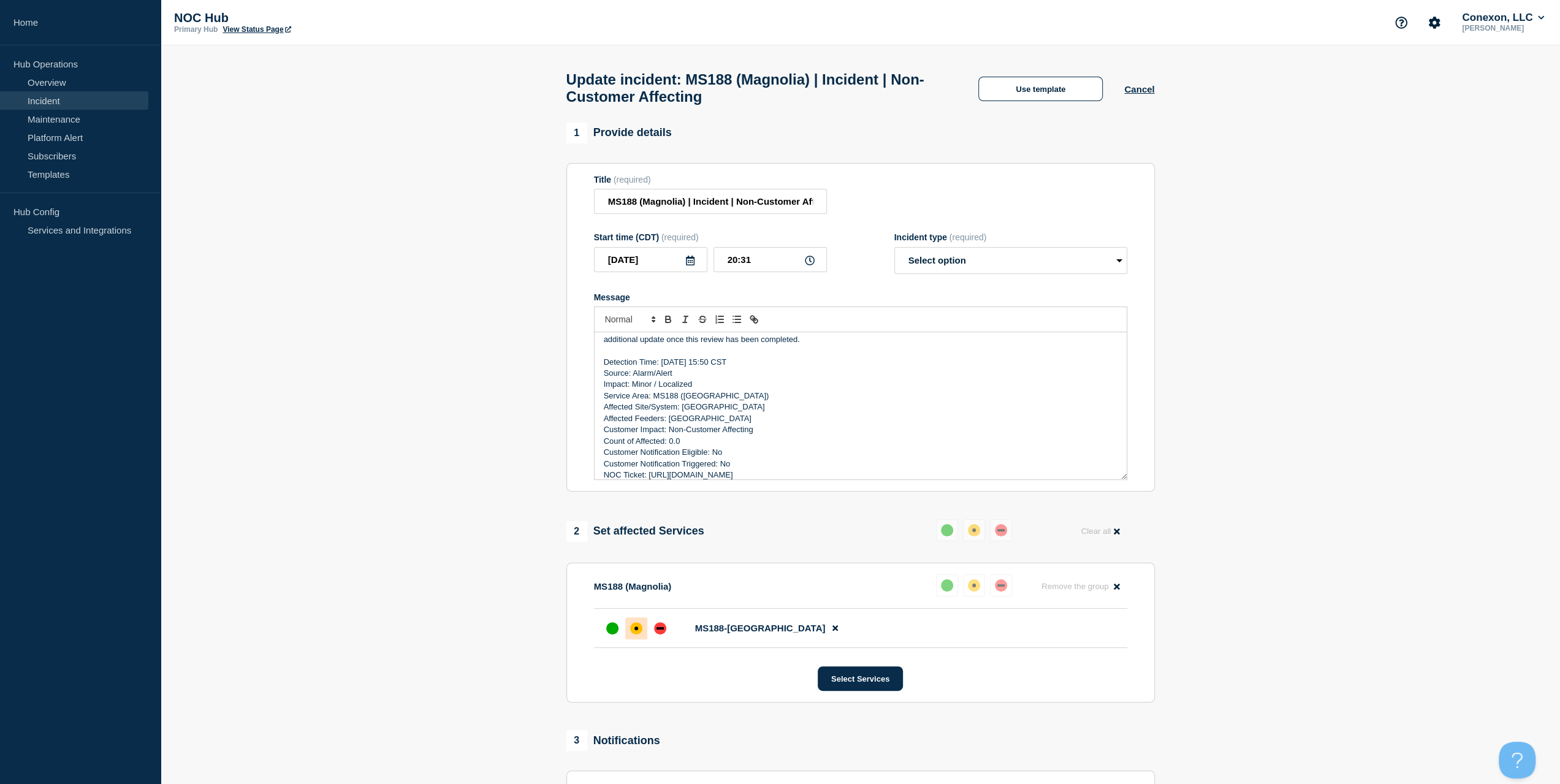
click at [997, 281] on form "Title (required) MS188 (Magnolia) | Incident | Non-Customer Affecting Start tim…" at bounding box center [860, 328] width 533 height 305
click at [988, 267] on select "Select option Investigating Identified Monitoring Resolved" at bounding box center [1010, 261] width 233 height 27
select select "investigating"
click at [894, 253] on select "Select option Investigating Identified Monitoring Resolved" at bounding box center [1010, 261] width 233 height 27
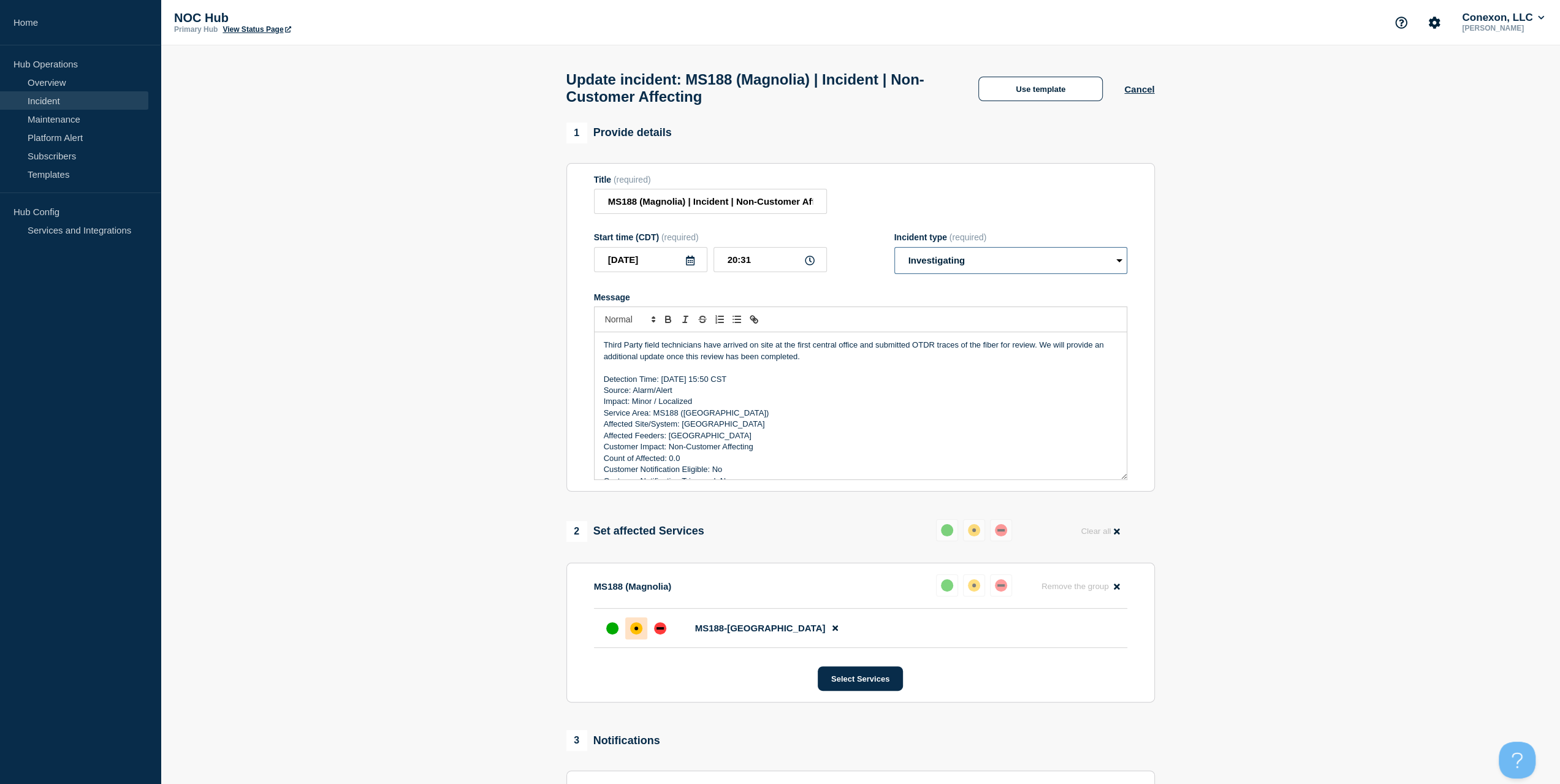
scroll to position [0, 0]
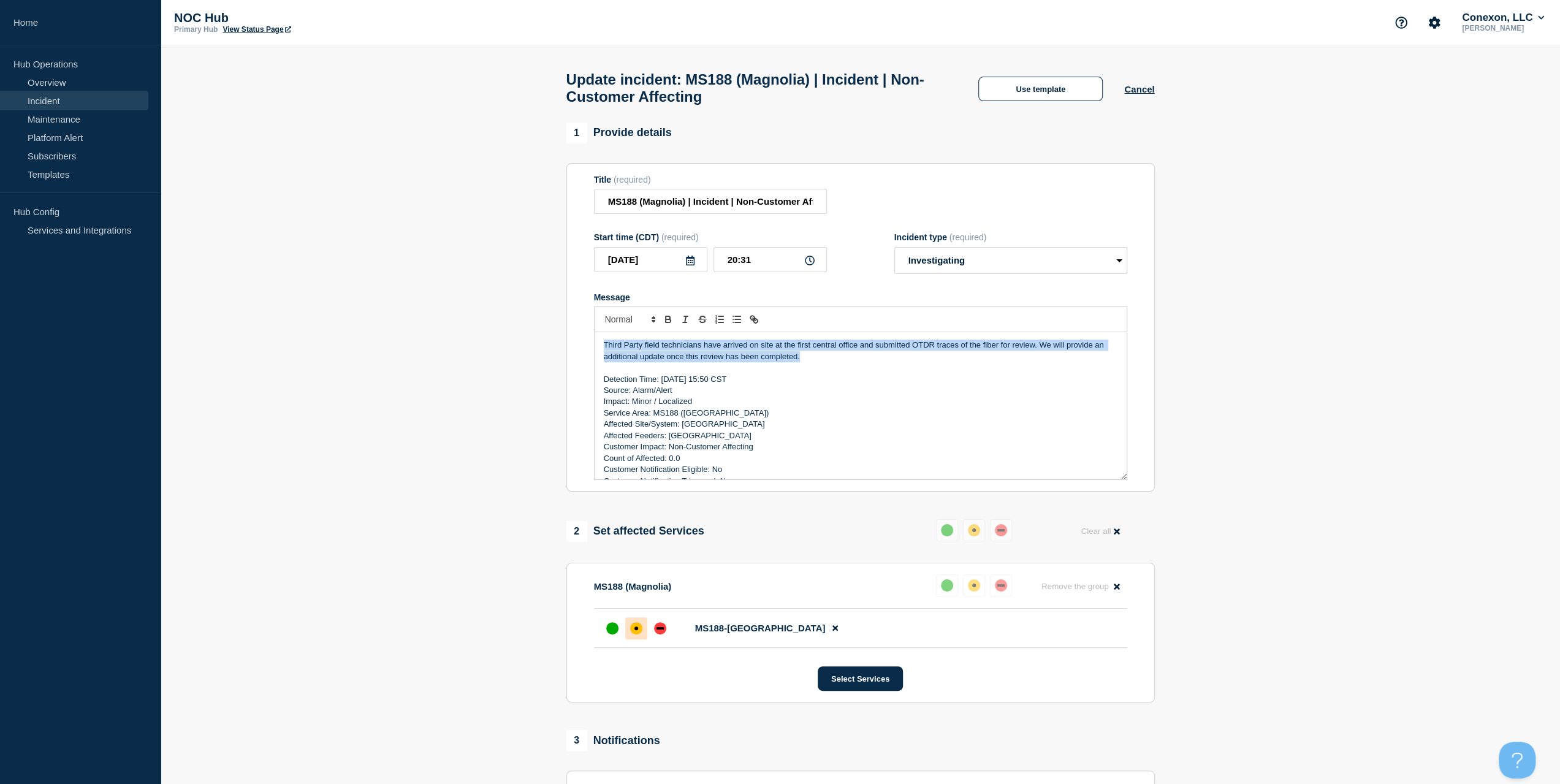
drag, startPoint x: 848, startPoint y: 362, endPoint x: 497, endPoint y: 295, distance: 357.3
click at [497, 295] on section "1 Provide details Title (required) MS188 (Magnolia) | Incident | Non-Customer A…" at bounding box center [860, 595] width 1400 height 945
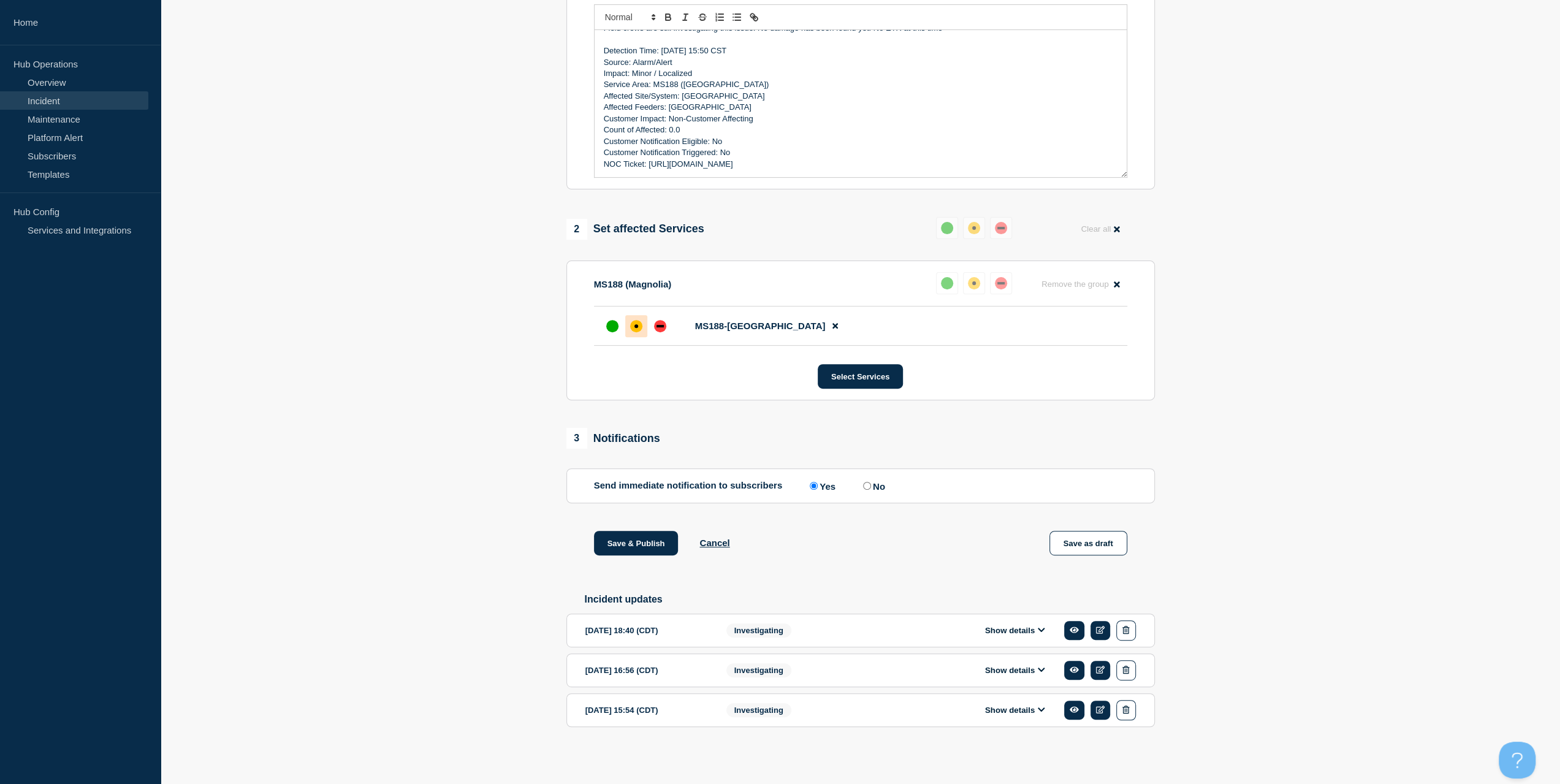
scroll to position [308, 0]
click at [616, 547] on button "Save & Publish" at bounding box center [636, 543] width 84 height 25
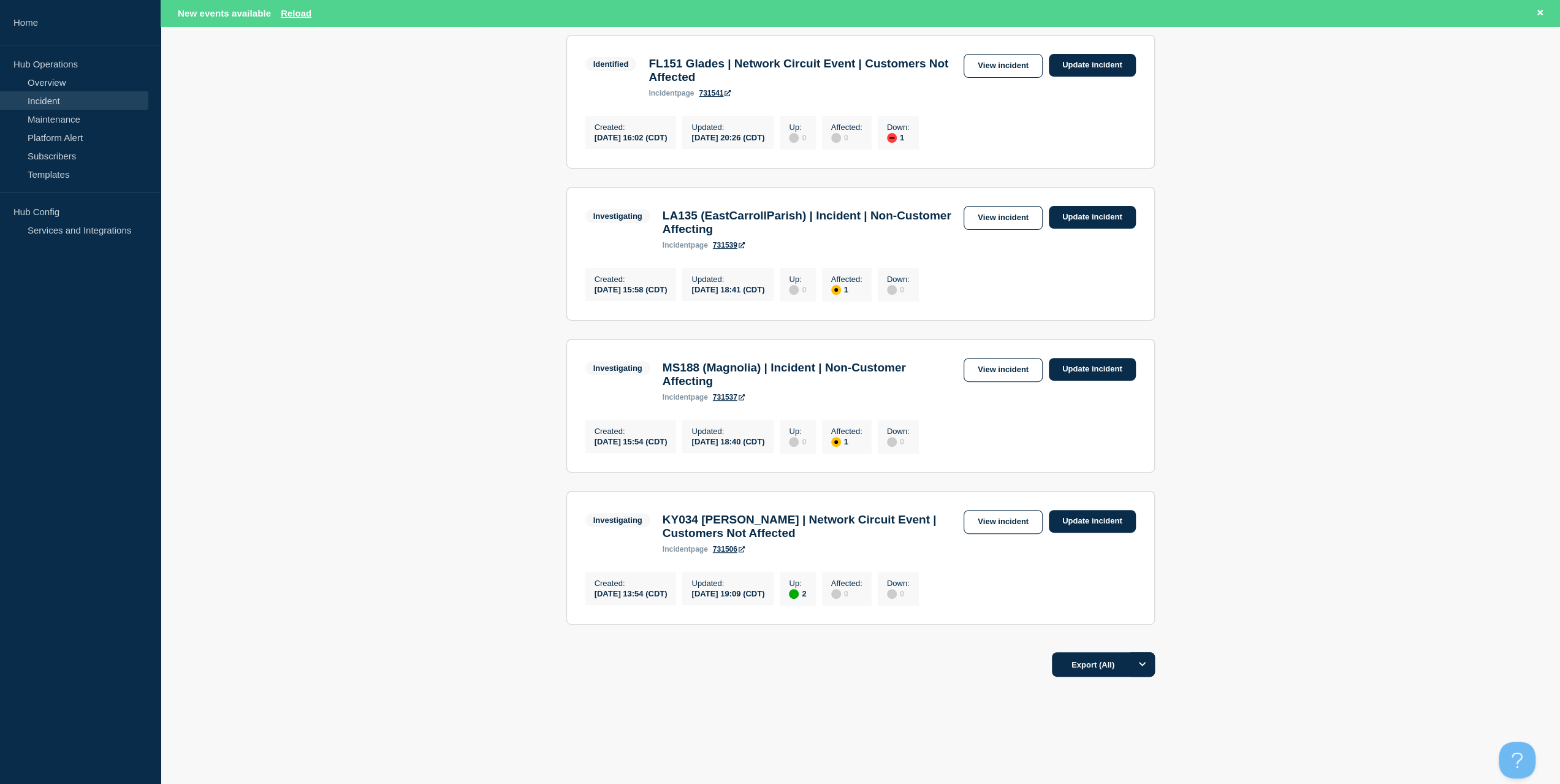
scroll to position [245, 0]
click at [1010, 533] on link "View incident" at bounding box center [1003, 521] width 79 height 24
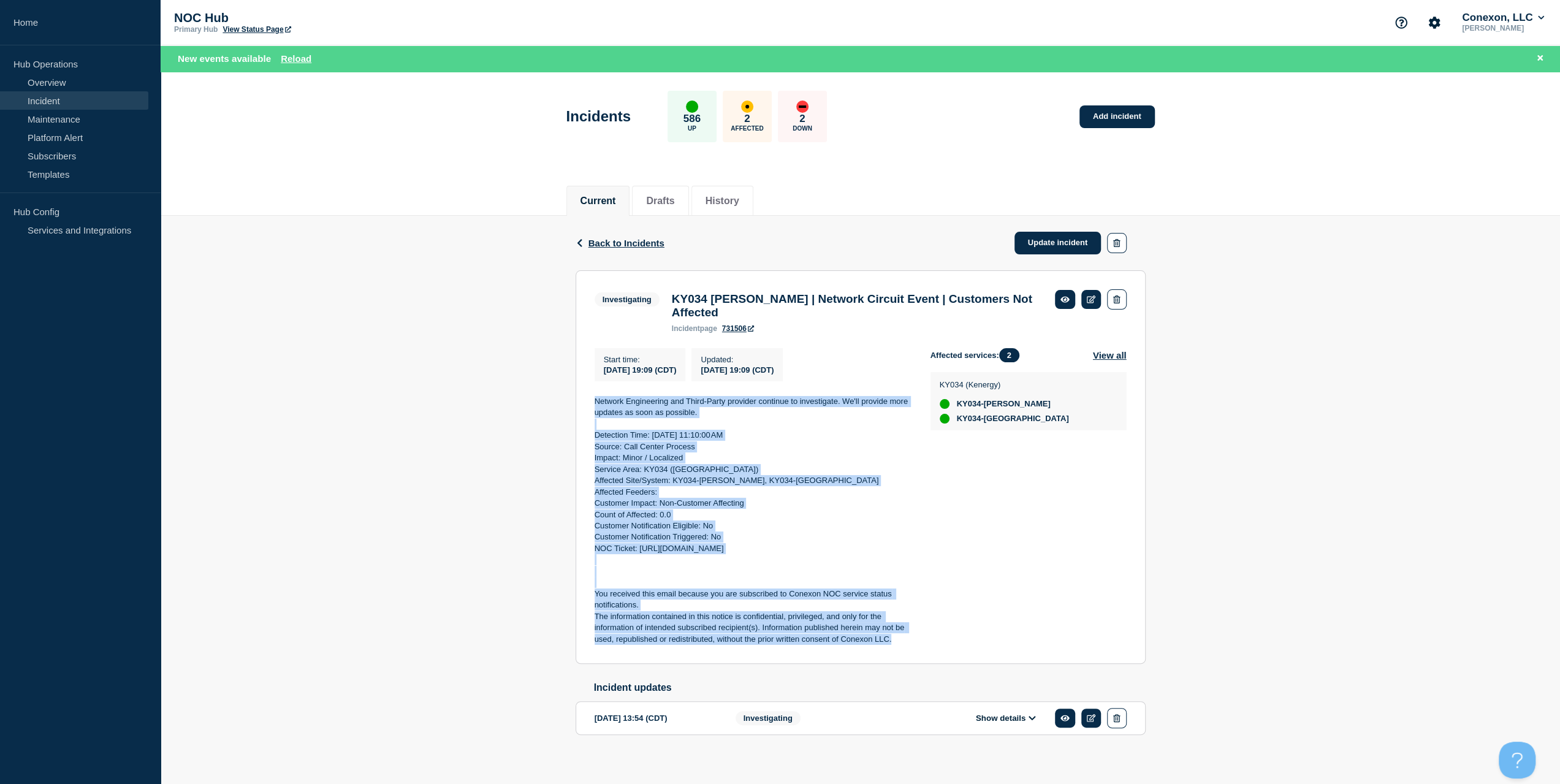
drag, startPoint x: 905, startPoint y: 644, endPoint x: 586, endPoint y: 403, distance: 399.8
click at [586, 403] on section "Investigating KY034 Guffie | Network Circuit Event | Customers Not Affected inc…" at bounding box center [861, 467] width 570 height 393
copy div "Network Engineering and Third-Party provider continue to investigate. We'll pro…"
click at [1057, 246] on link "Update incident" at bounding box center [1058, 243] width 87 height 23
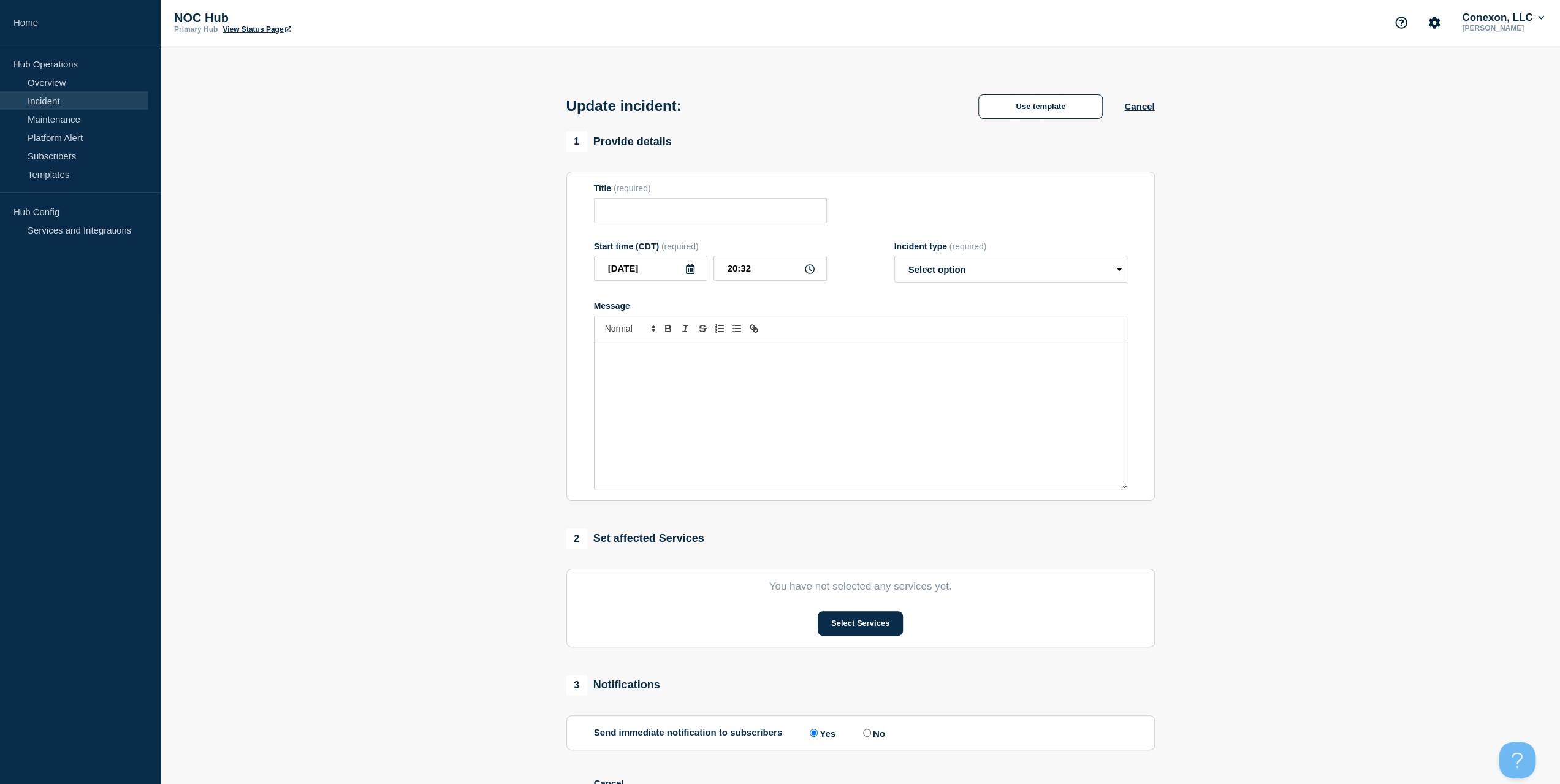
type input "KY034 Guffie | Network Circuit Event | Customers Not Affected"
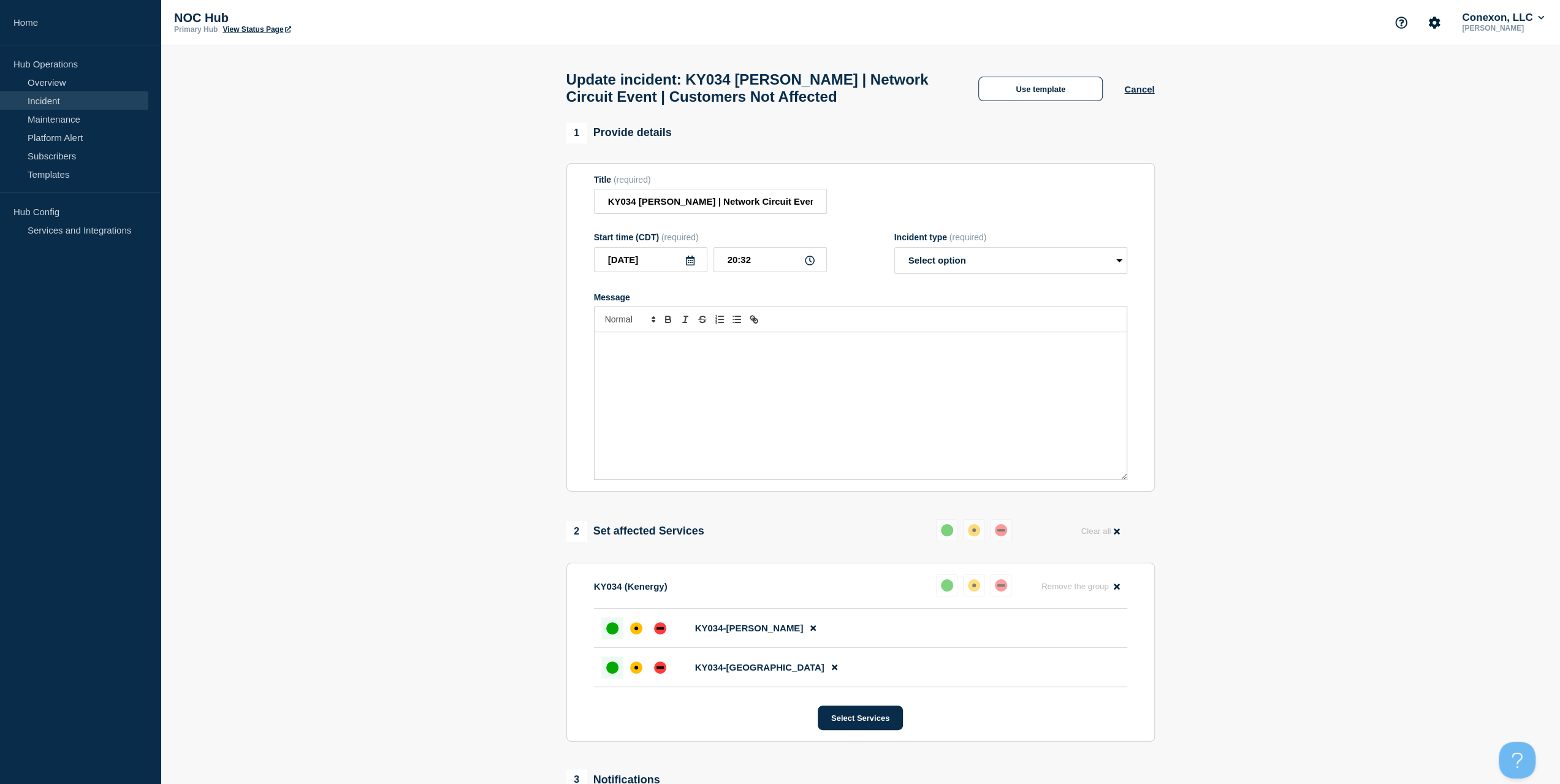
click at [792, 406] on div "Message" at bounding box center [861, 405] width 533 height 147
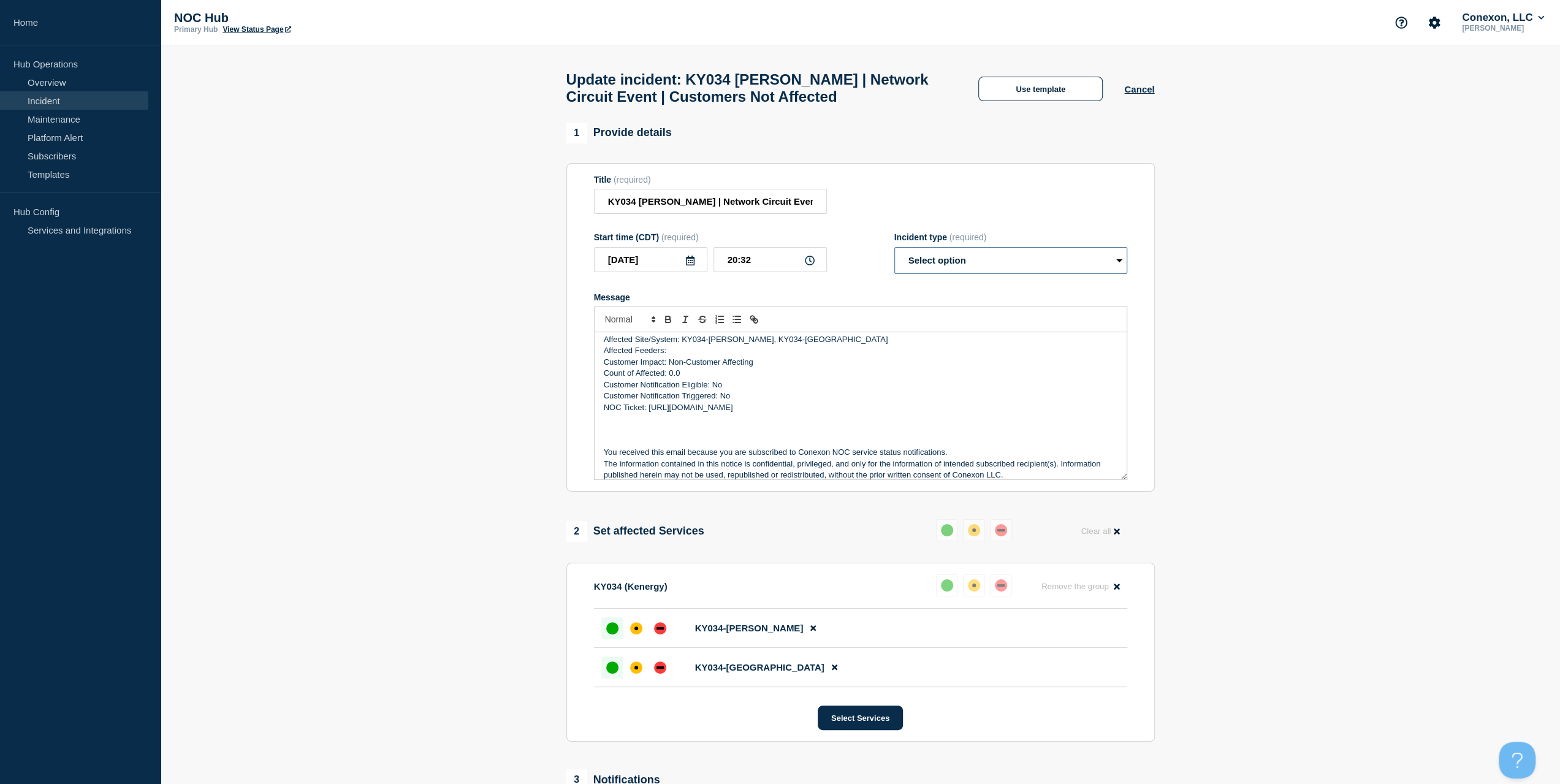
click at [981, 273] on select "Select option Investigating Identified Monitoring Resolved" at bounding box center [1010, 261] width 233 height 27
select select "investigating"
click at [894, 253] on select "Select option Investigating Identified Monitoring Resolved" at bounding box center [1010, 261] width 233 height 27
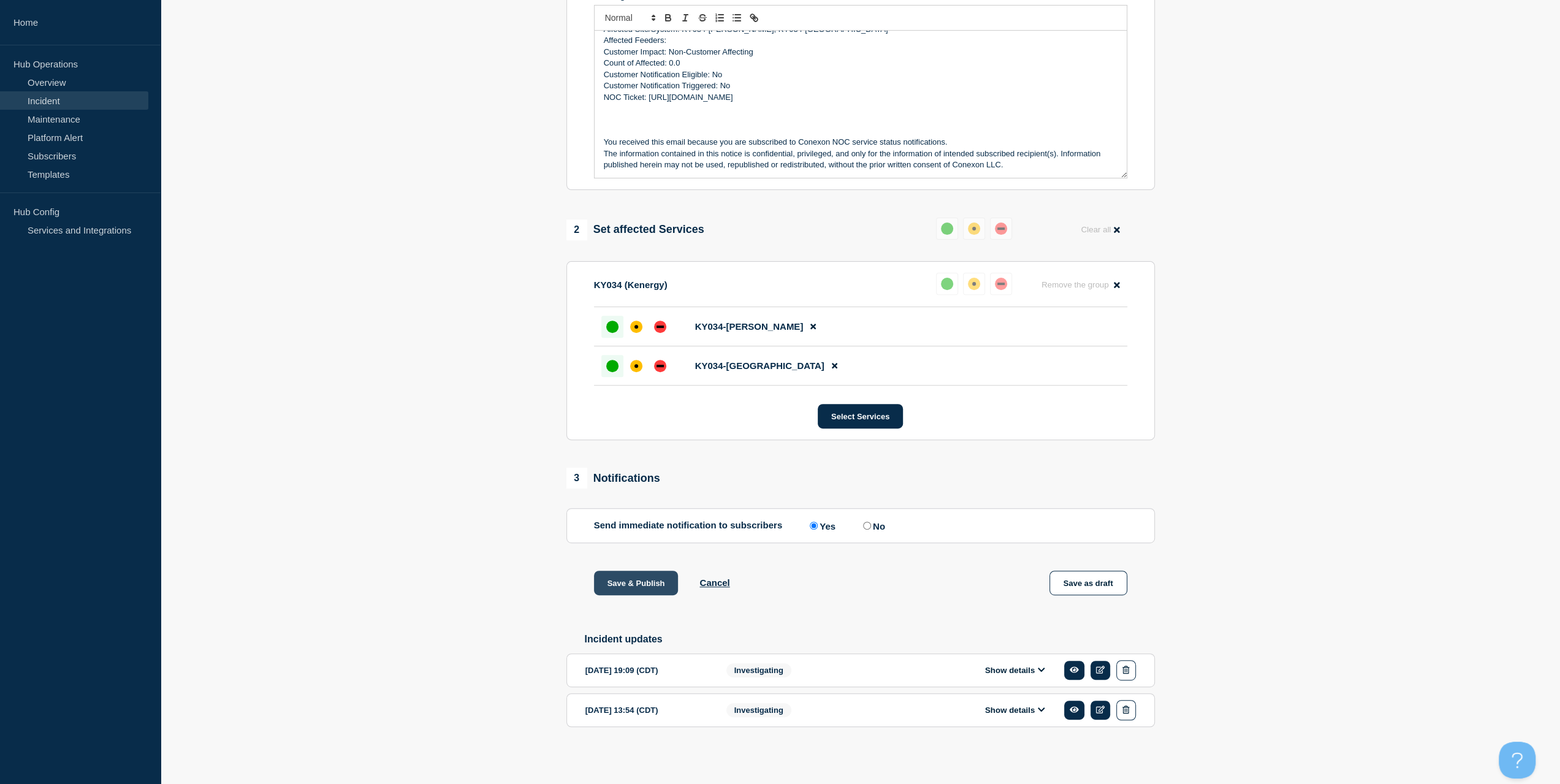
click at [645, 573] on button "Save & Publish" at bounding box center [636, 583] width 84 height 25
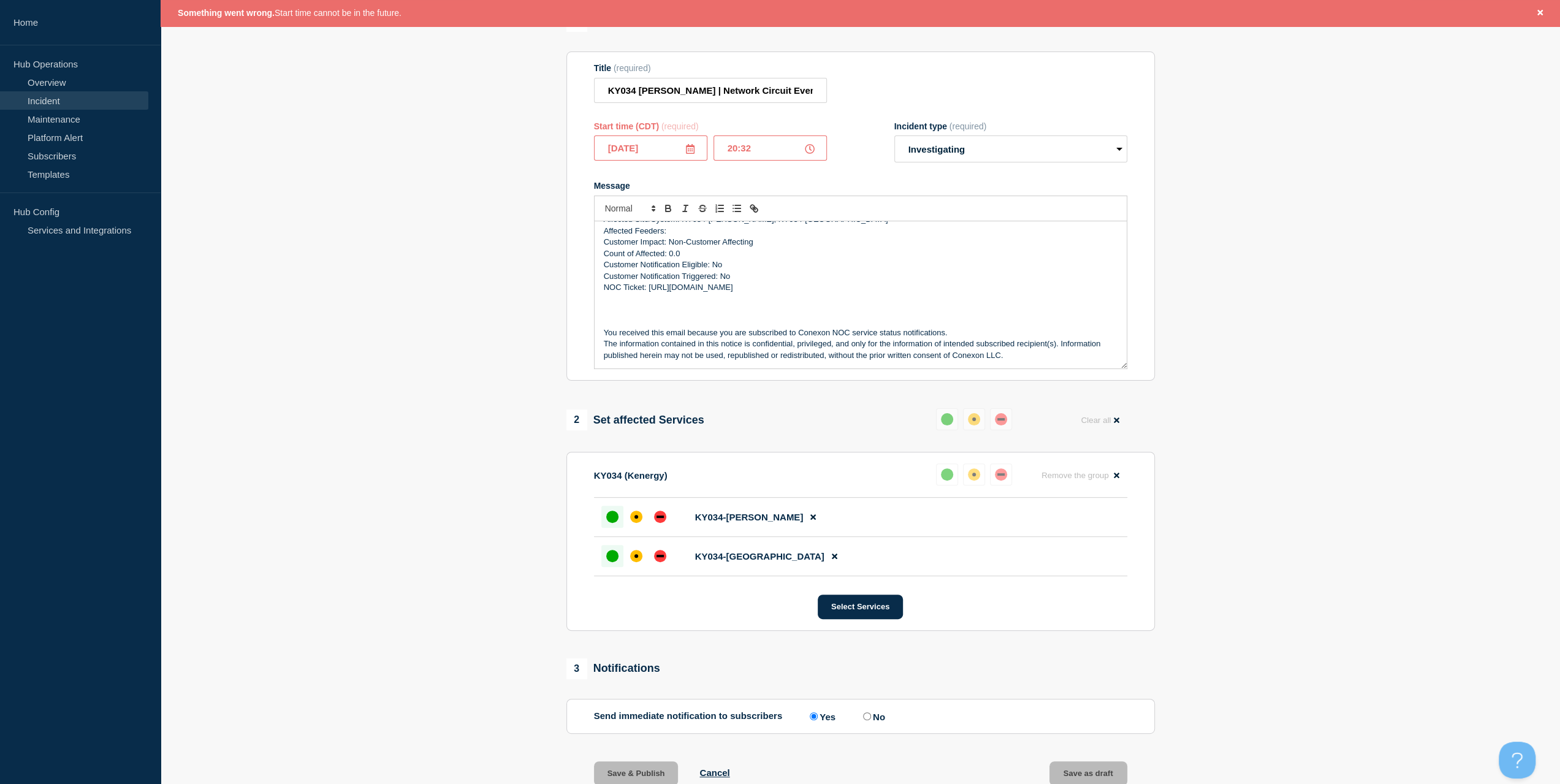
scroll to position [0, 0]
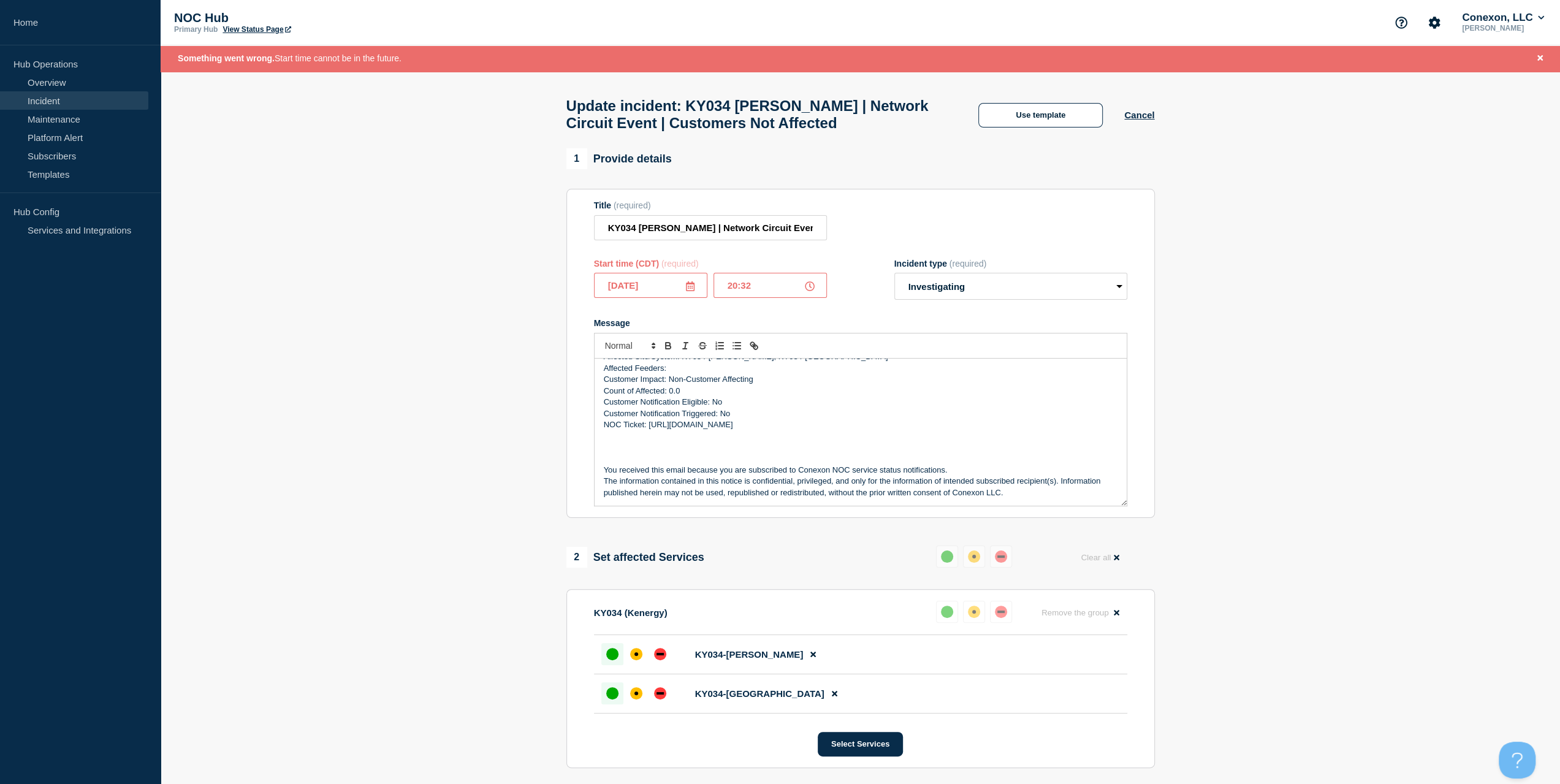
click at [757, 282] on input "20:32" at bounding box center [770, 285] width 114 height 25
type input "20:31"
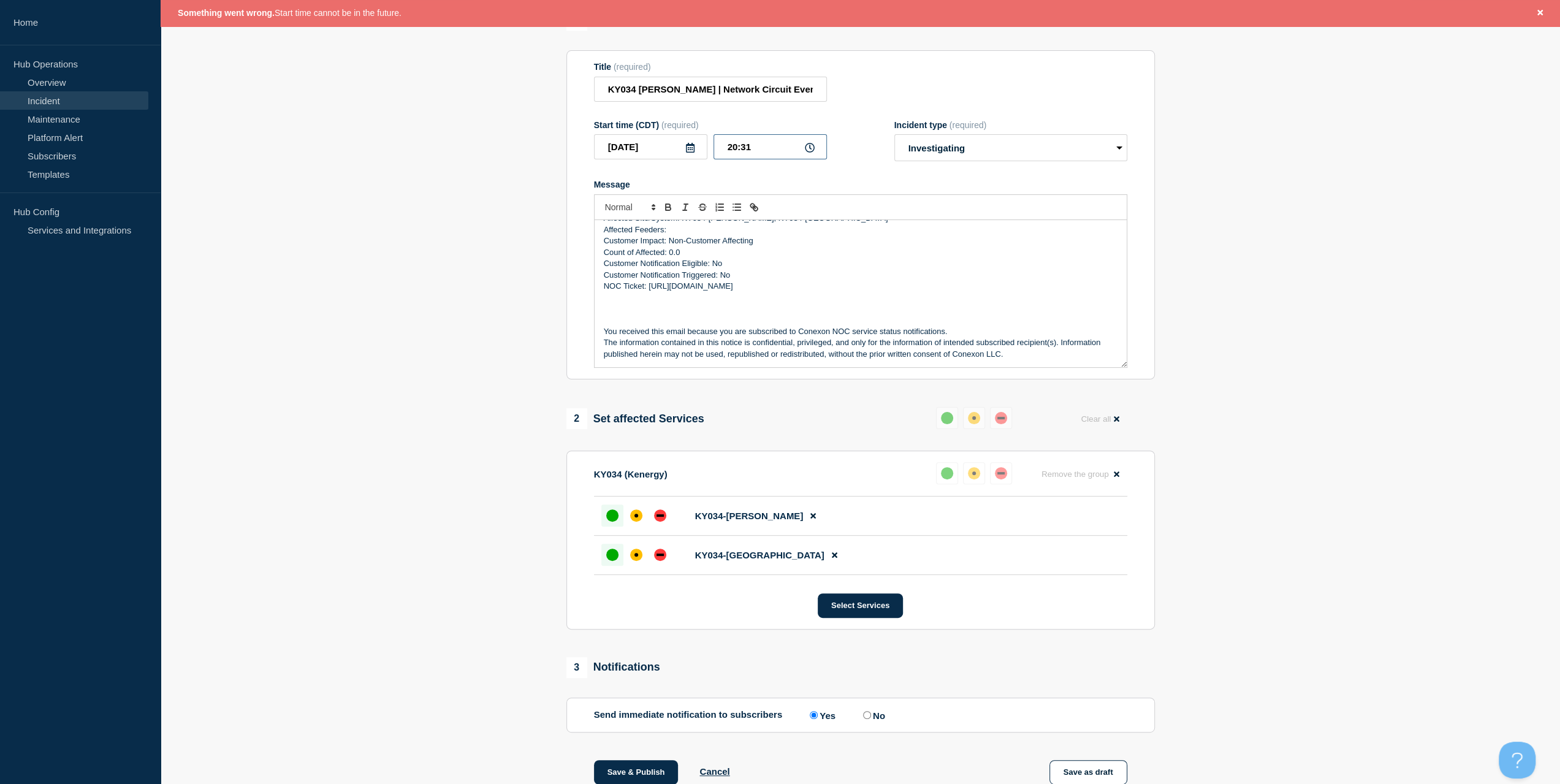
scroll to position [334, 0]
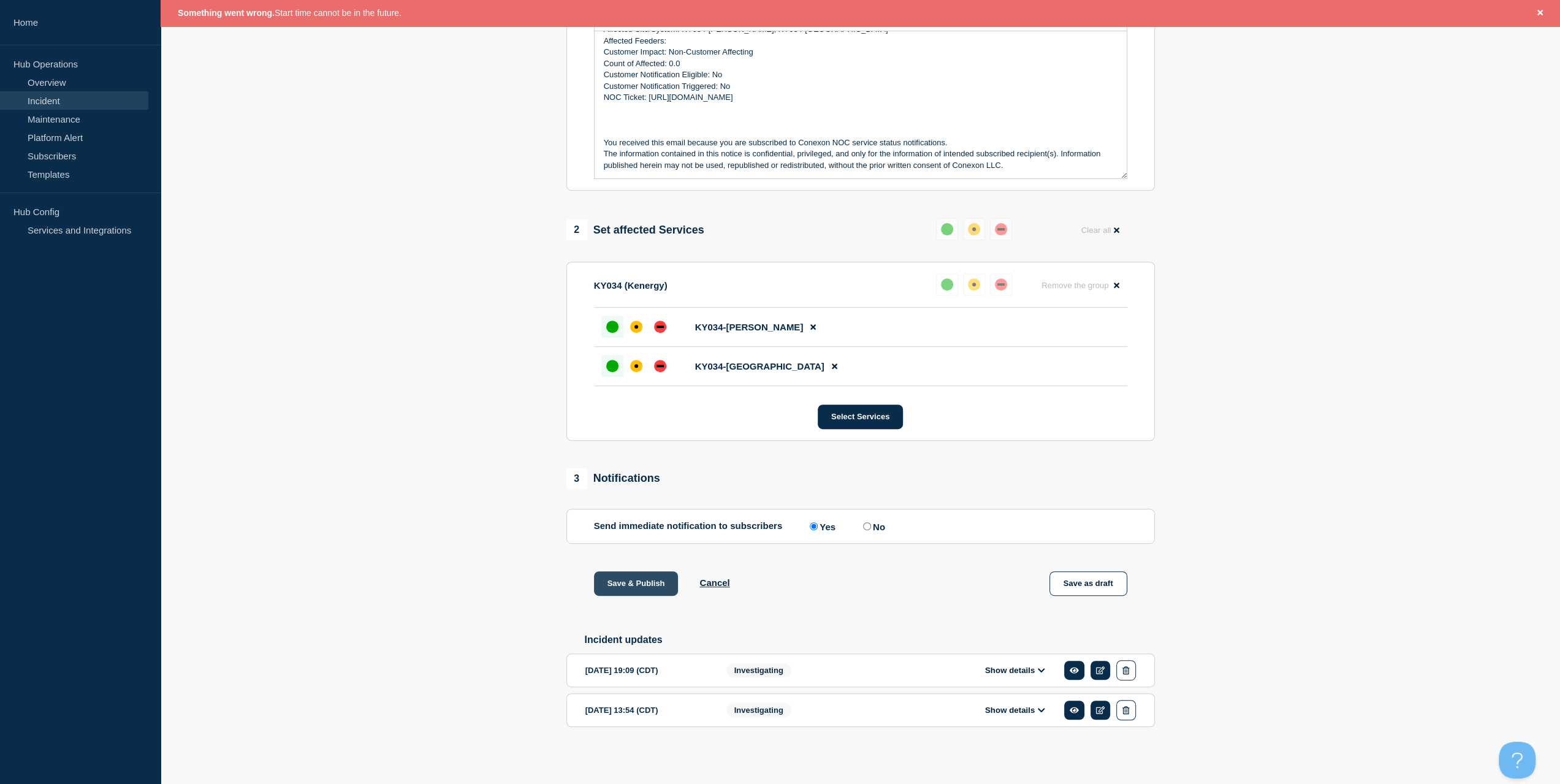
click at [626, 578] on button "Save & Publish" at bounding box center [636, 584] width 84 height 25
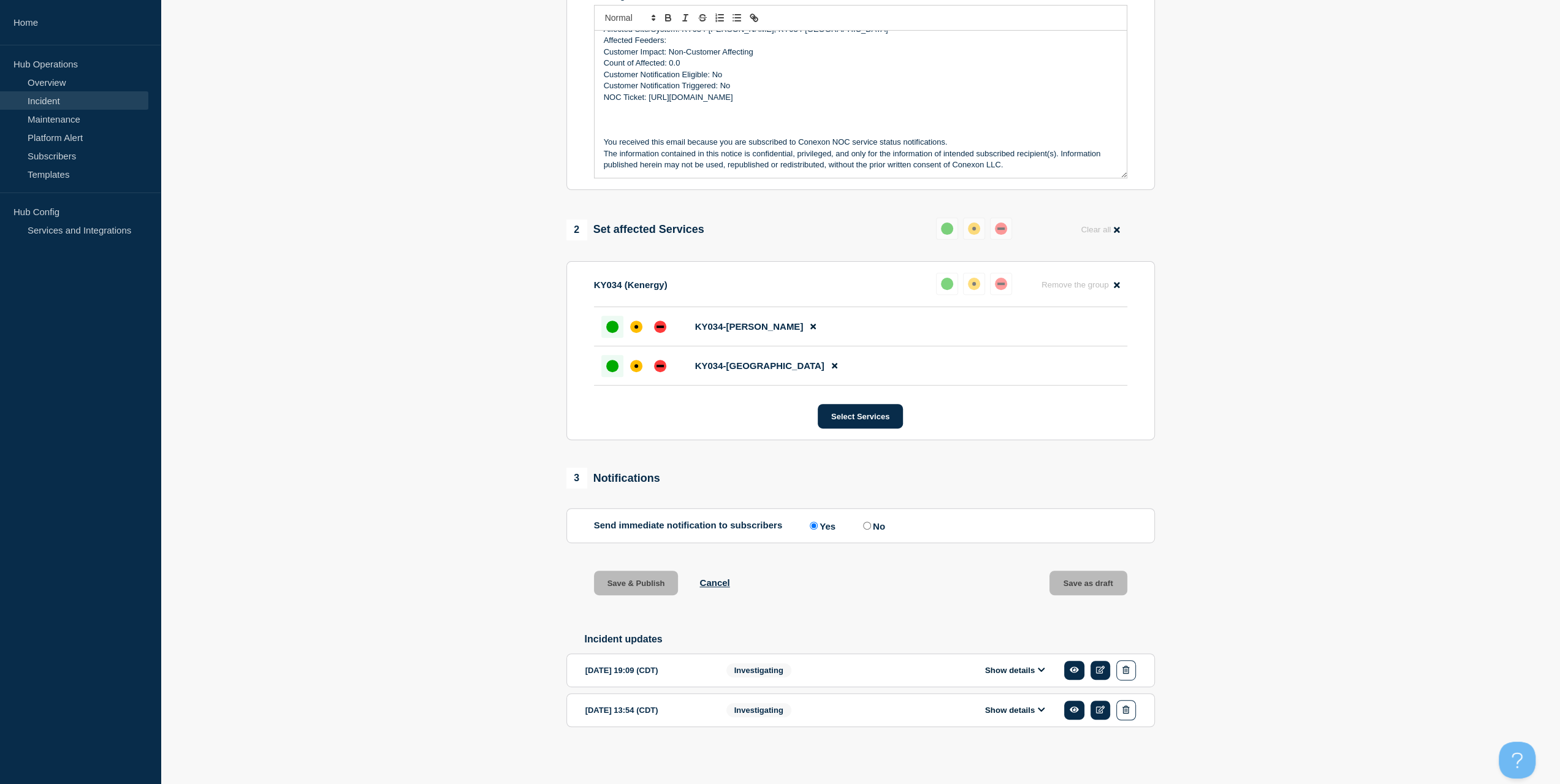
scroll to position [308, 0]
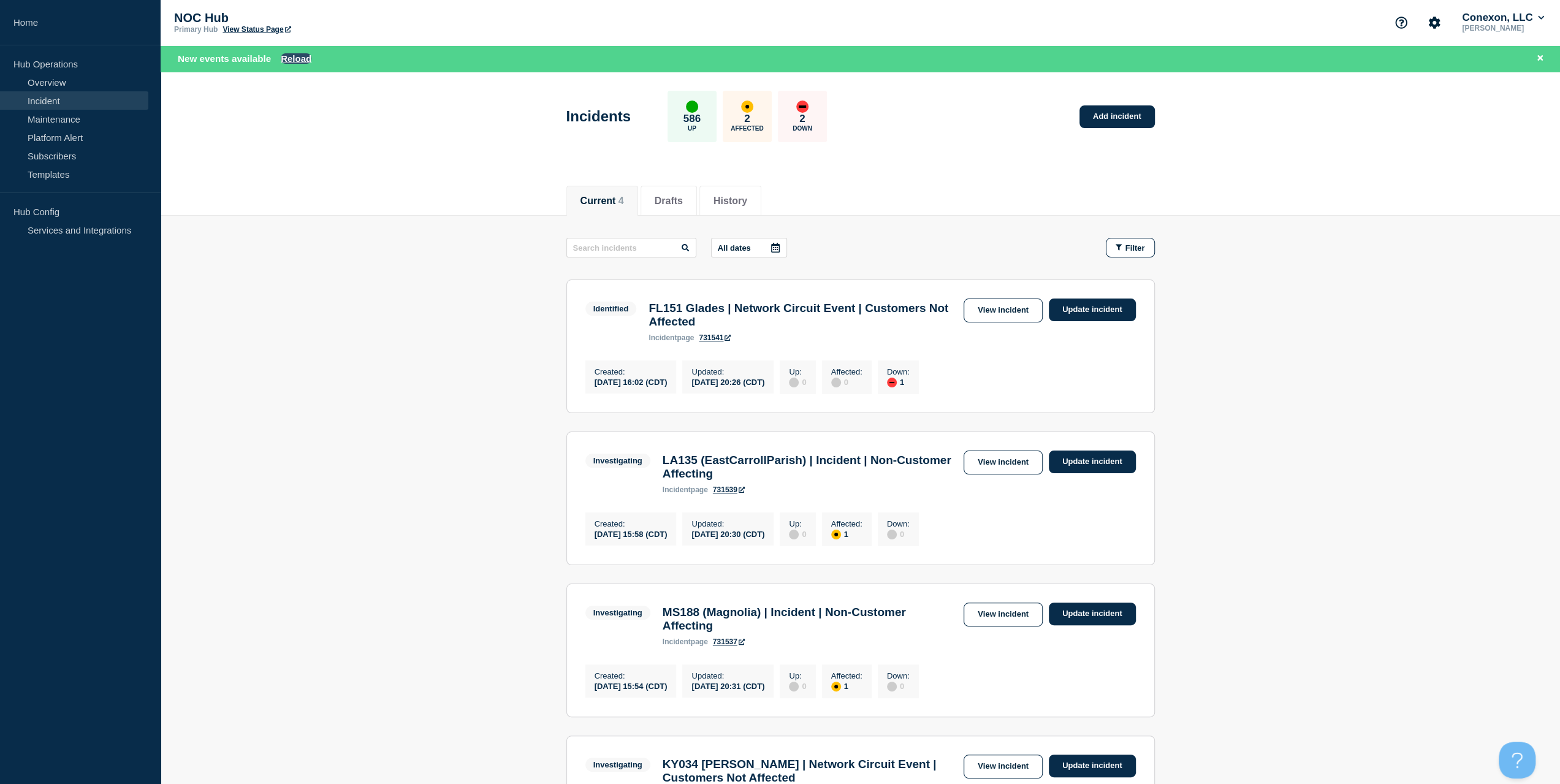
click at [286, 63] on button "Reload" at bounding box center [296, 59] width 31 height 10
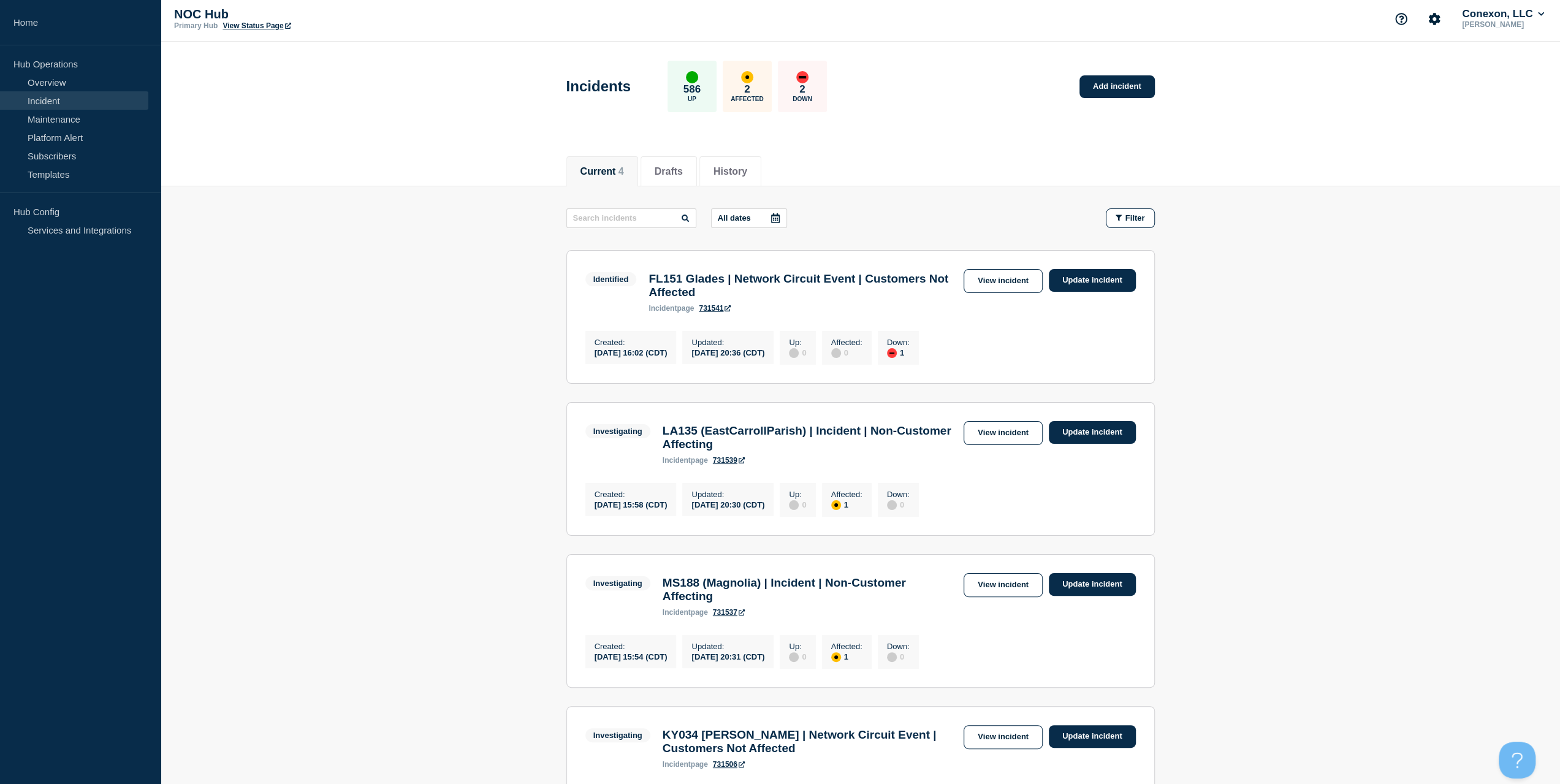
scroll to position [249, 0]
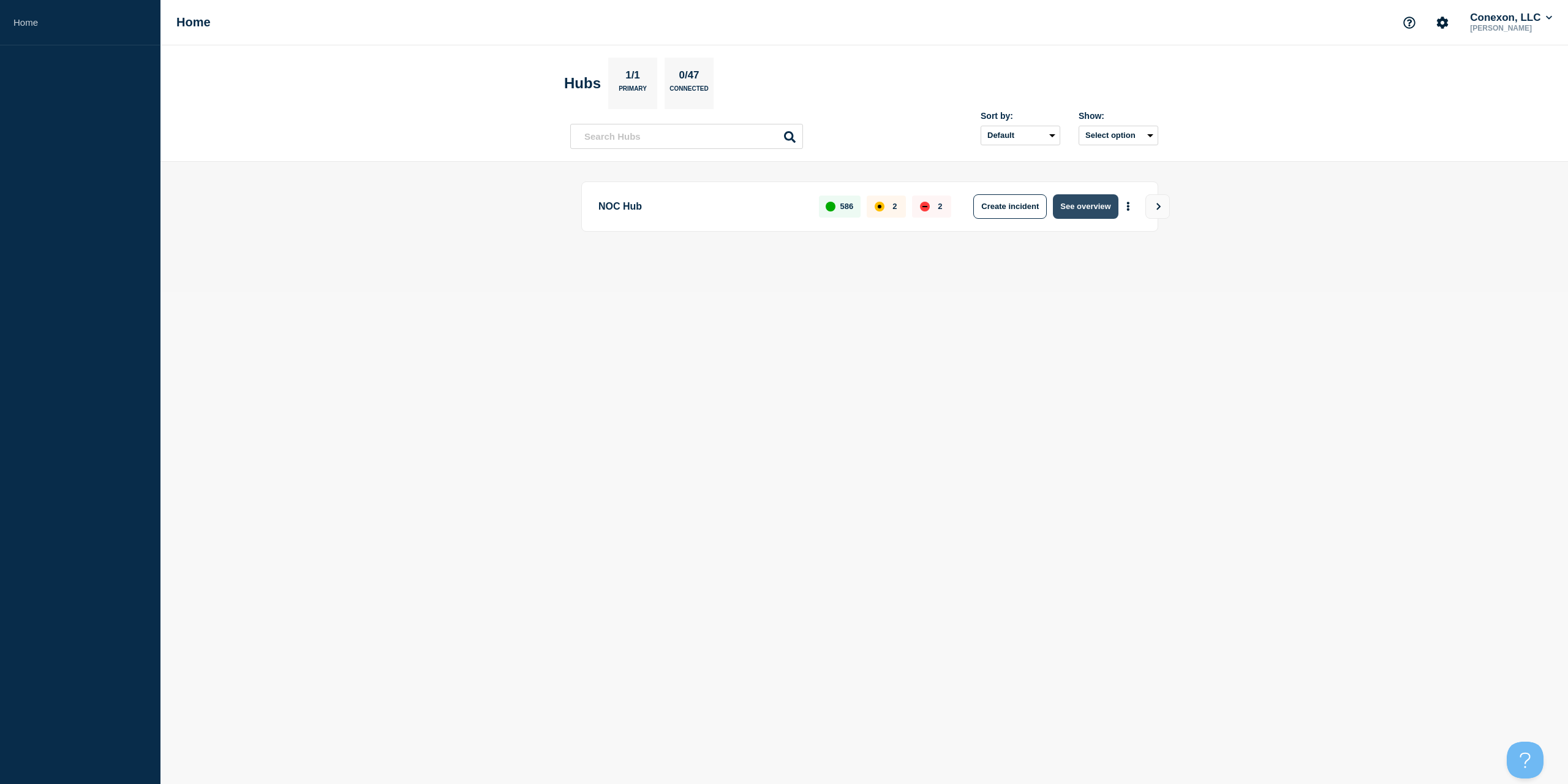
click at [1067, 196] on button "See overview" at bounding box center [1085, 206] width 65 height 25
drag, startPoint x: 1082, startPoint y: 210, endPoint x: 1141, endPoint y: 161, distance: 76.7
click at [1082, 210] on button "See overview" at bounding box center [1085, 206] width 65 height 25
